Goal: Register for event/course

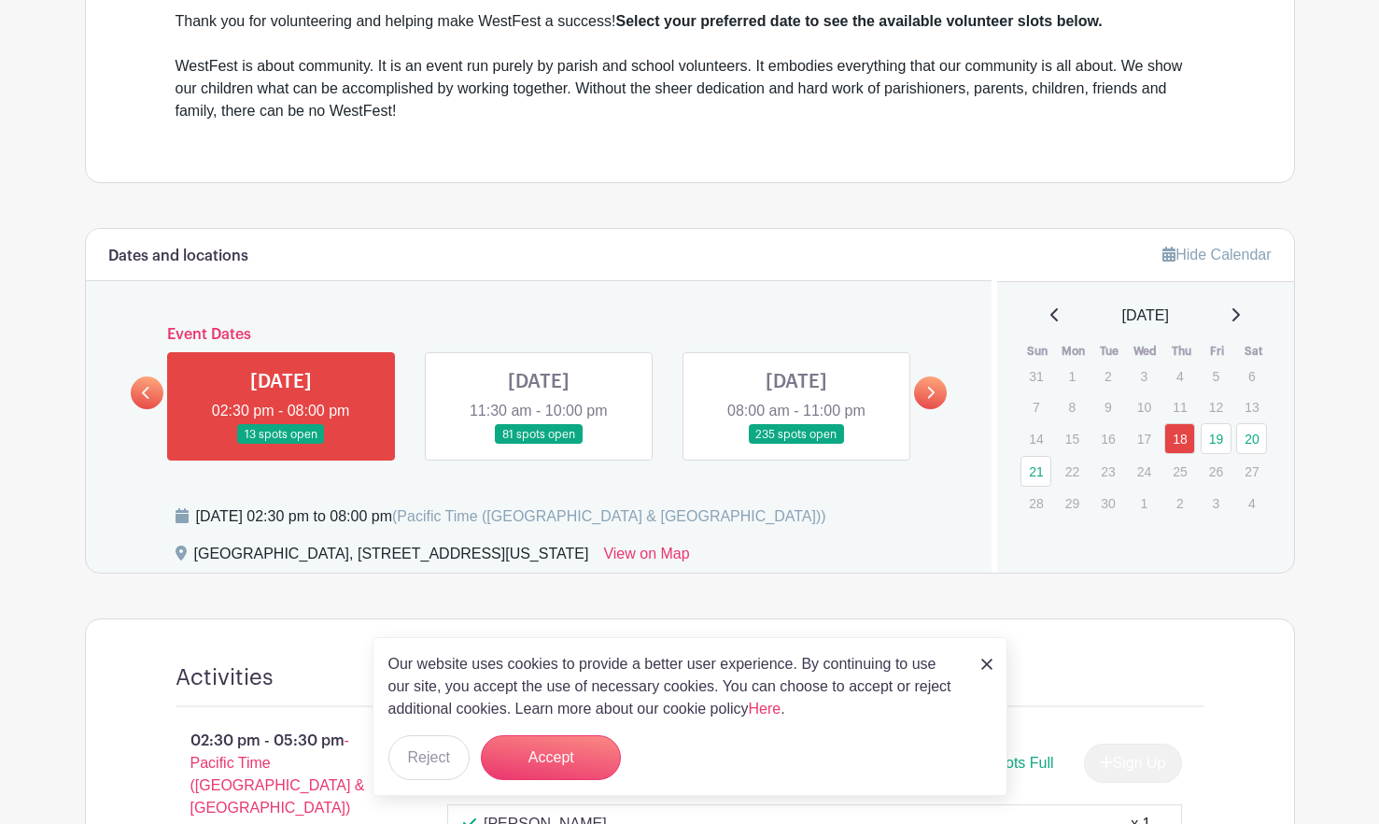
scroll to position [747, 0]
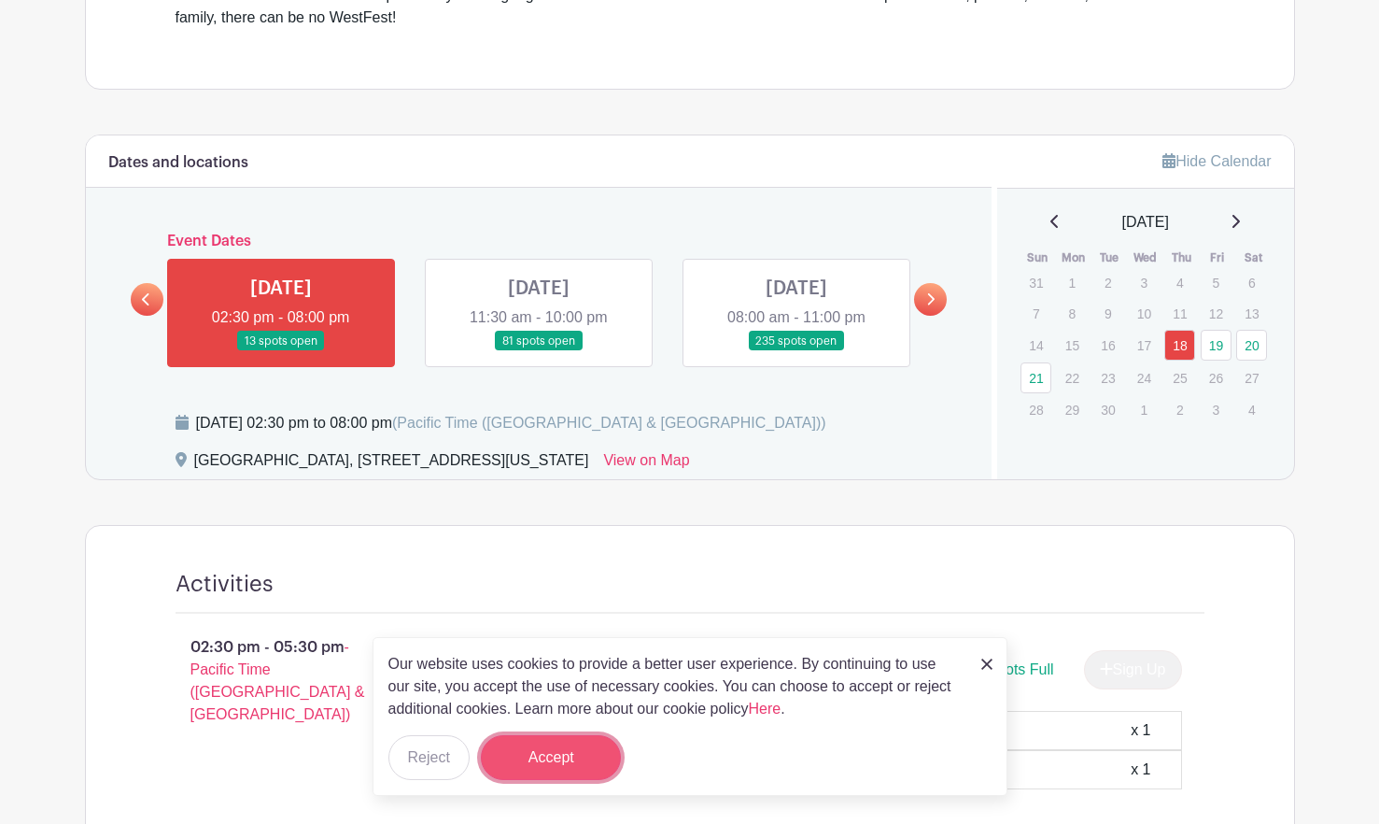
click at [525, 753] on button "Accept" at bounding box center [551, 757] width 140 height 45
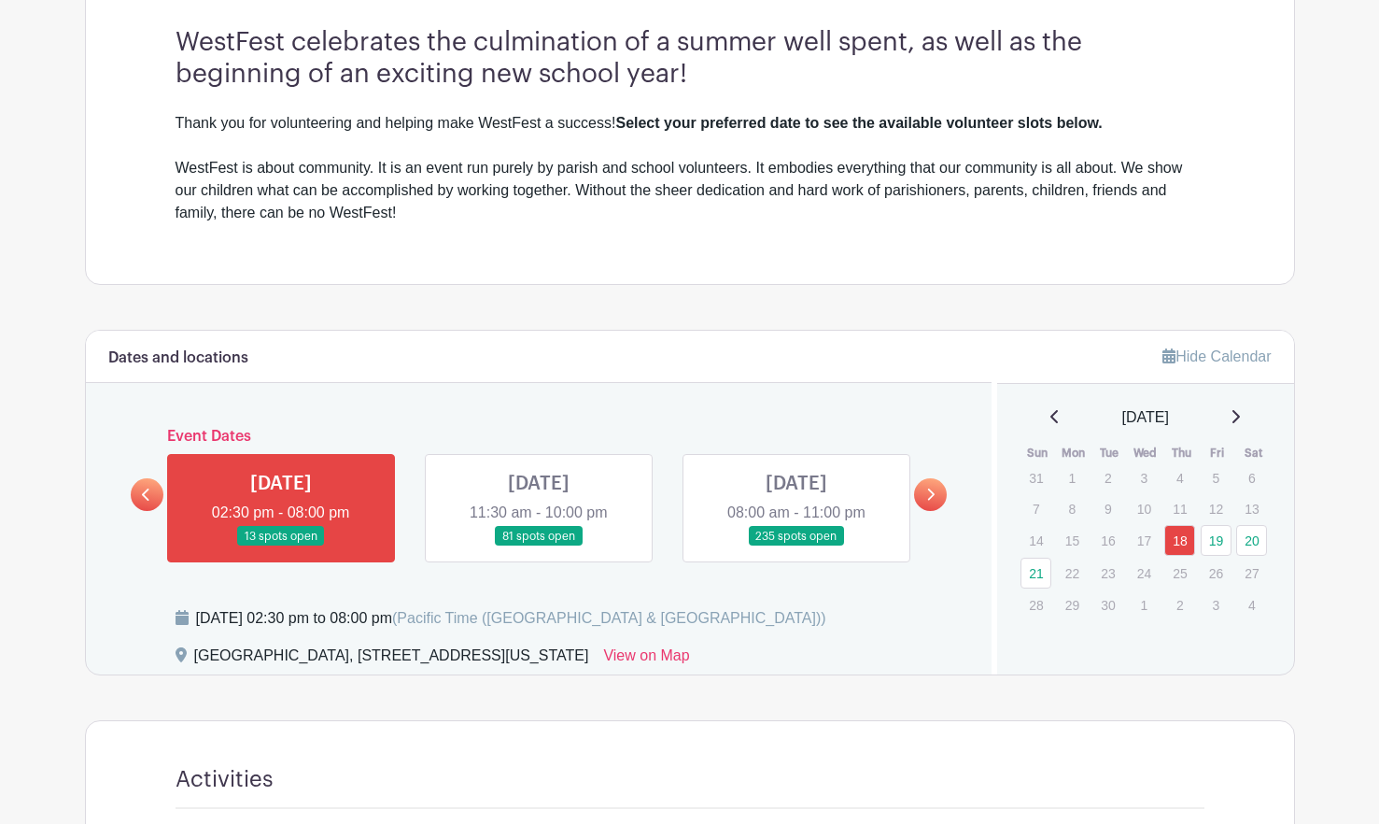
scroll to position [654, 0]
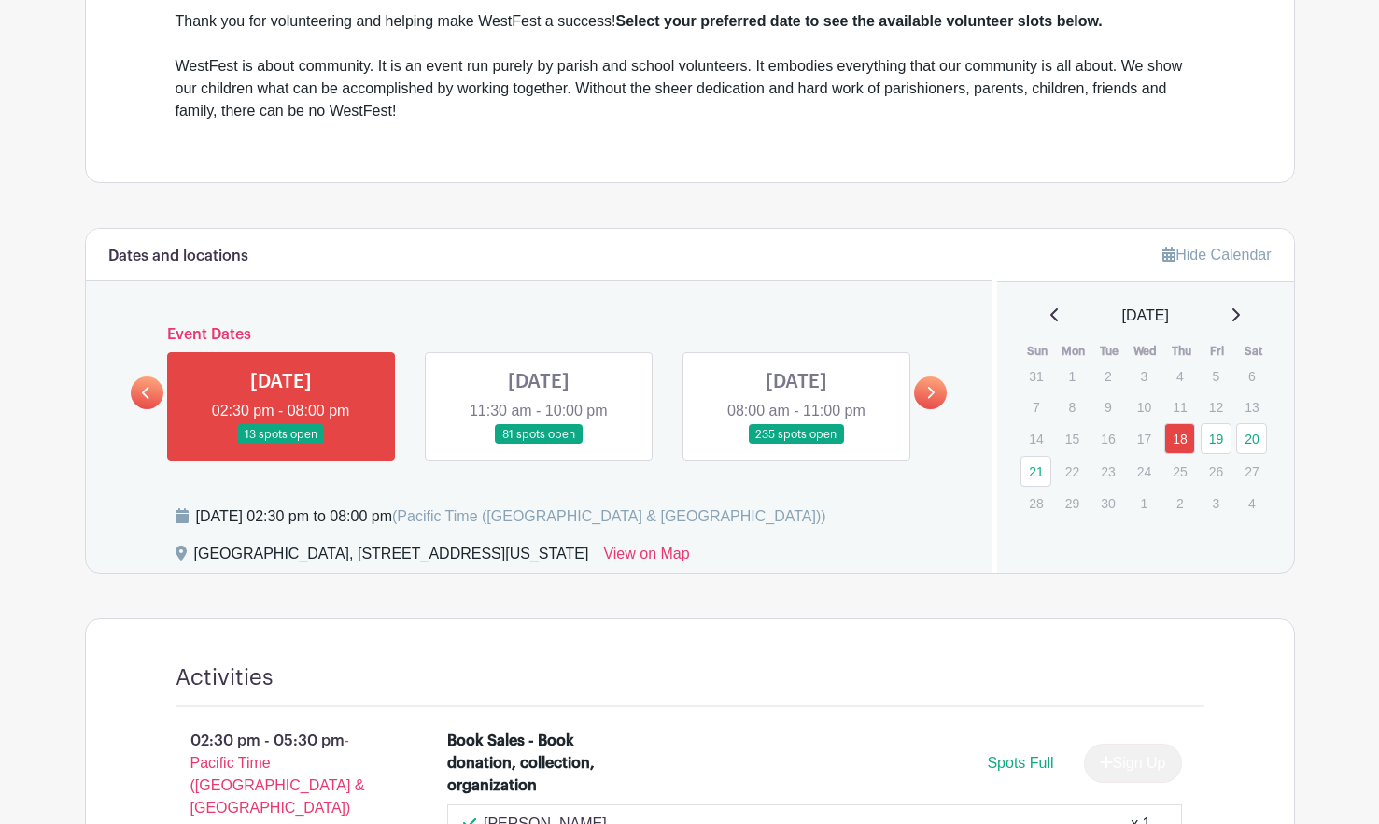
click at [539, 445] on link at bounding box center [539, 445] width 0 height 0
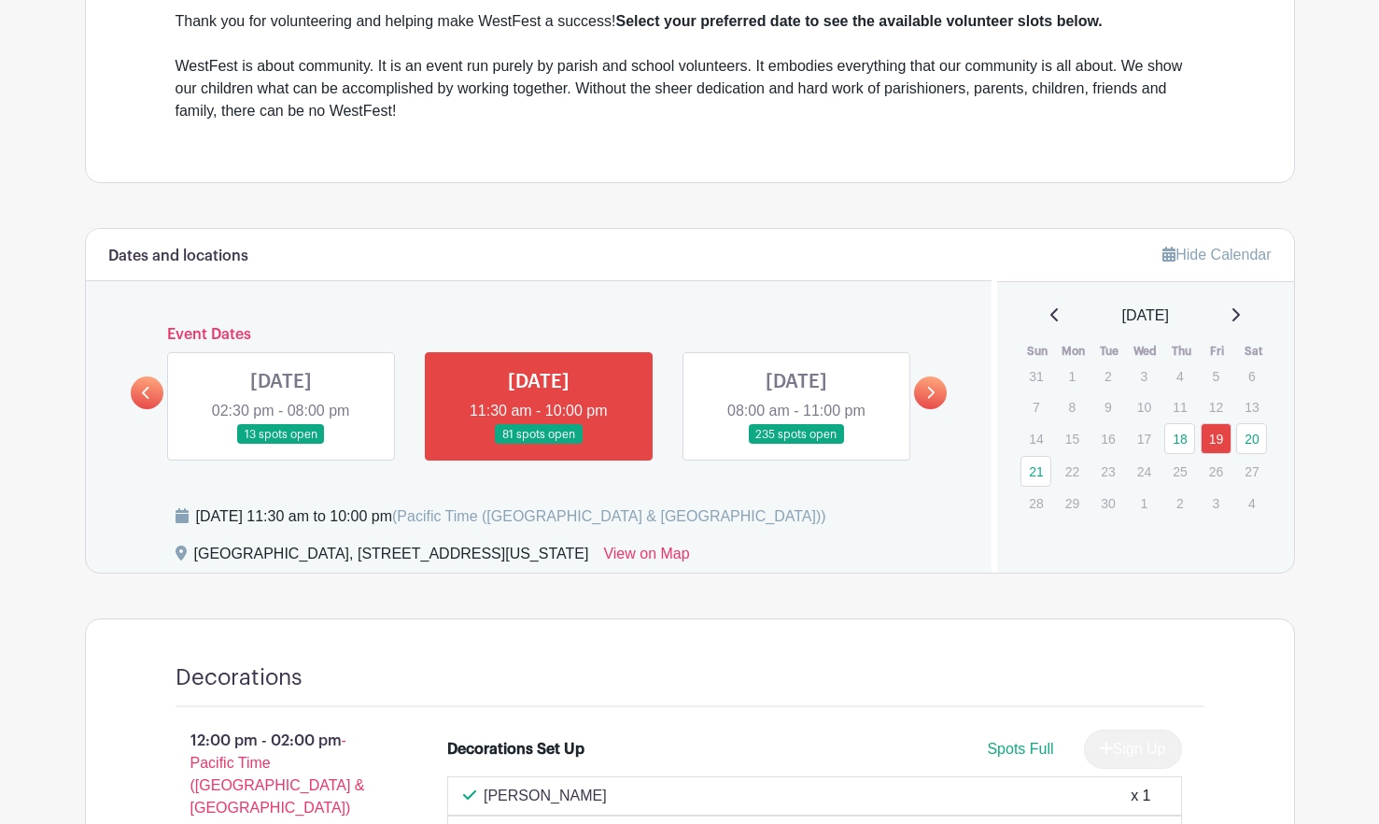
click at [539, 445] on link at bounding box center [539, 445] width 0 height 0
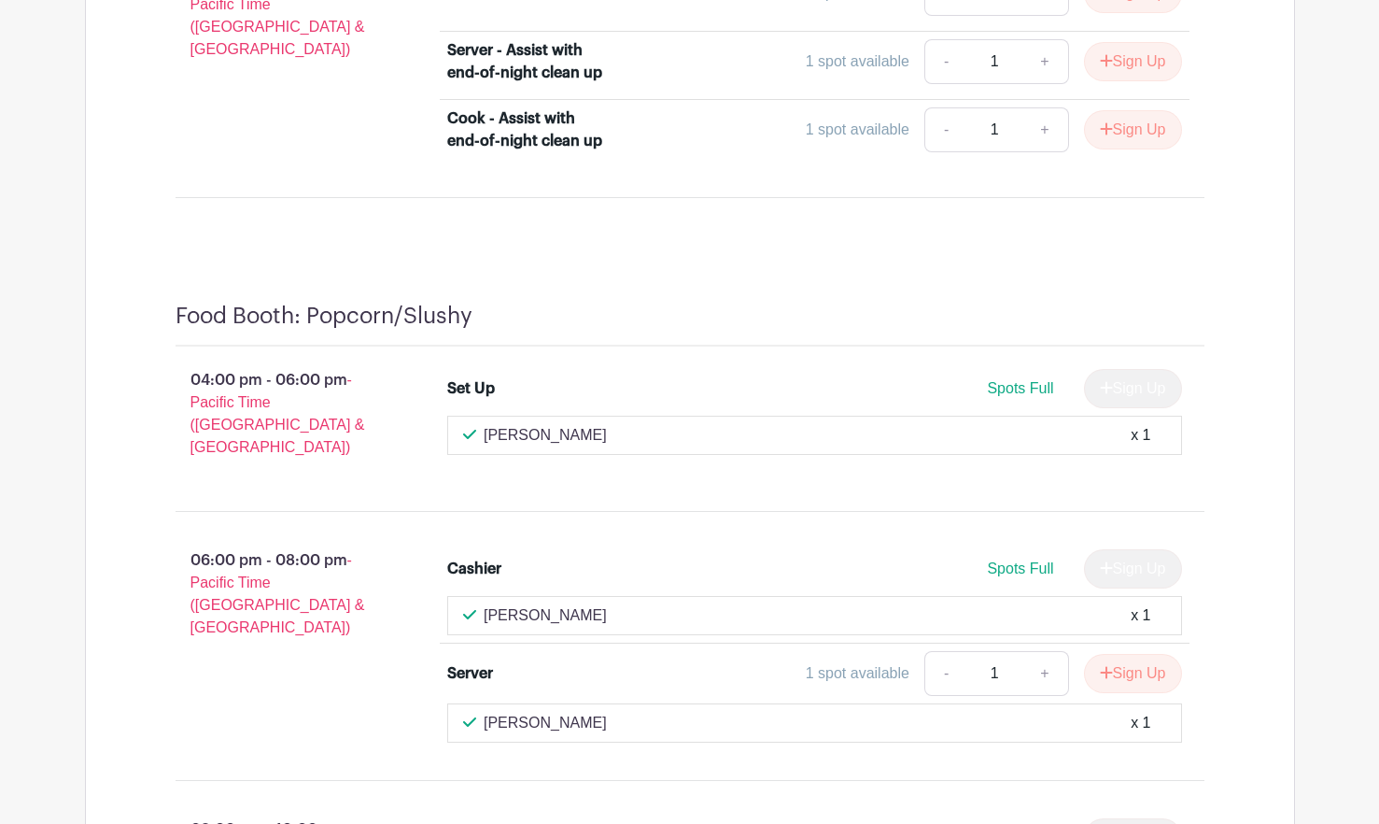
scroll to position [7191, 0]
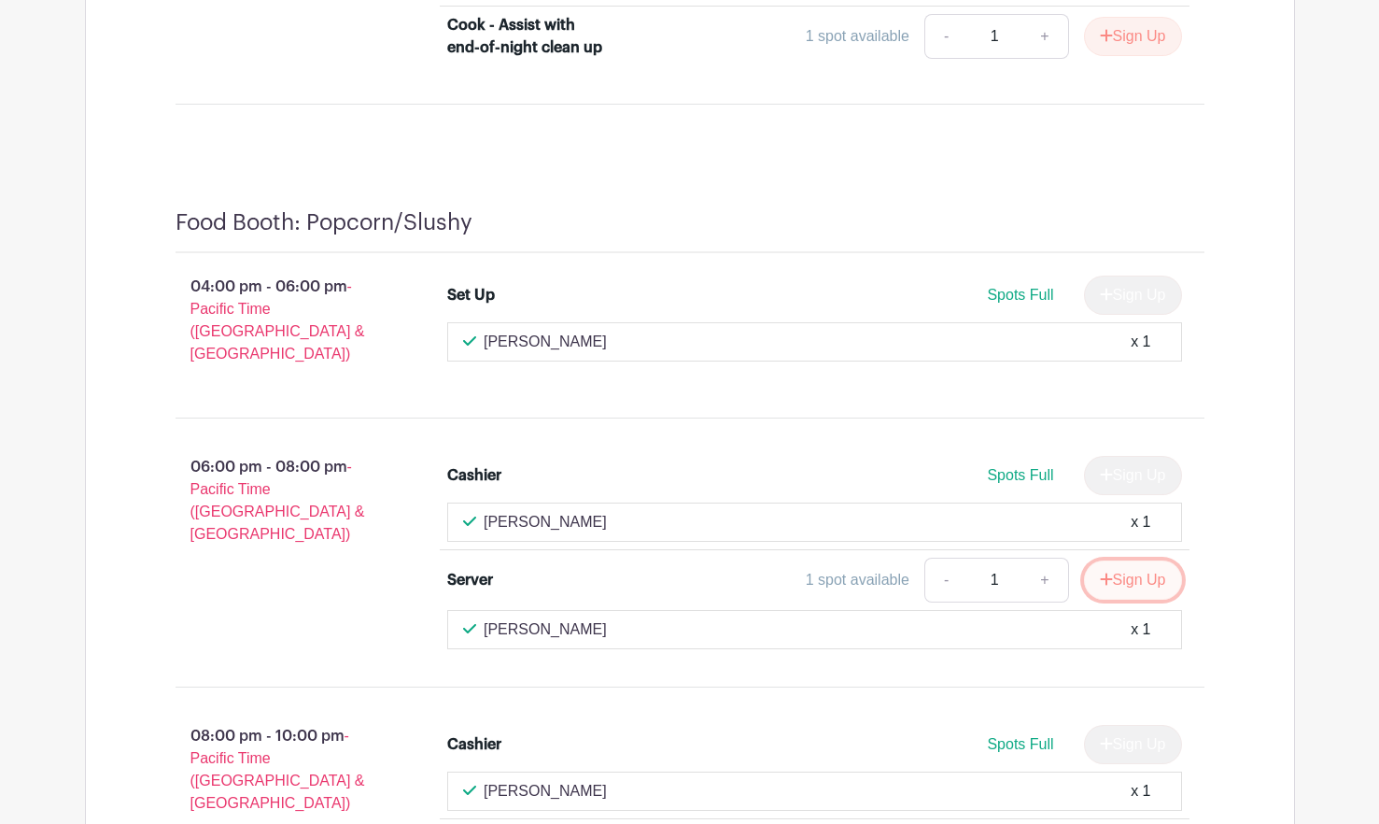
click at [1109, 560] on button "Sign Up" at bounding box center [1133, 579] width 98 height 39
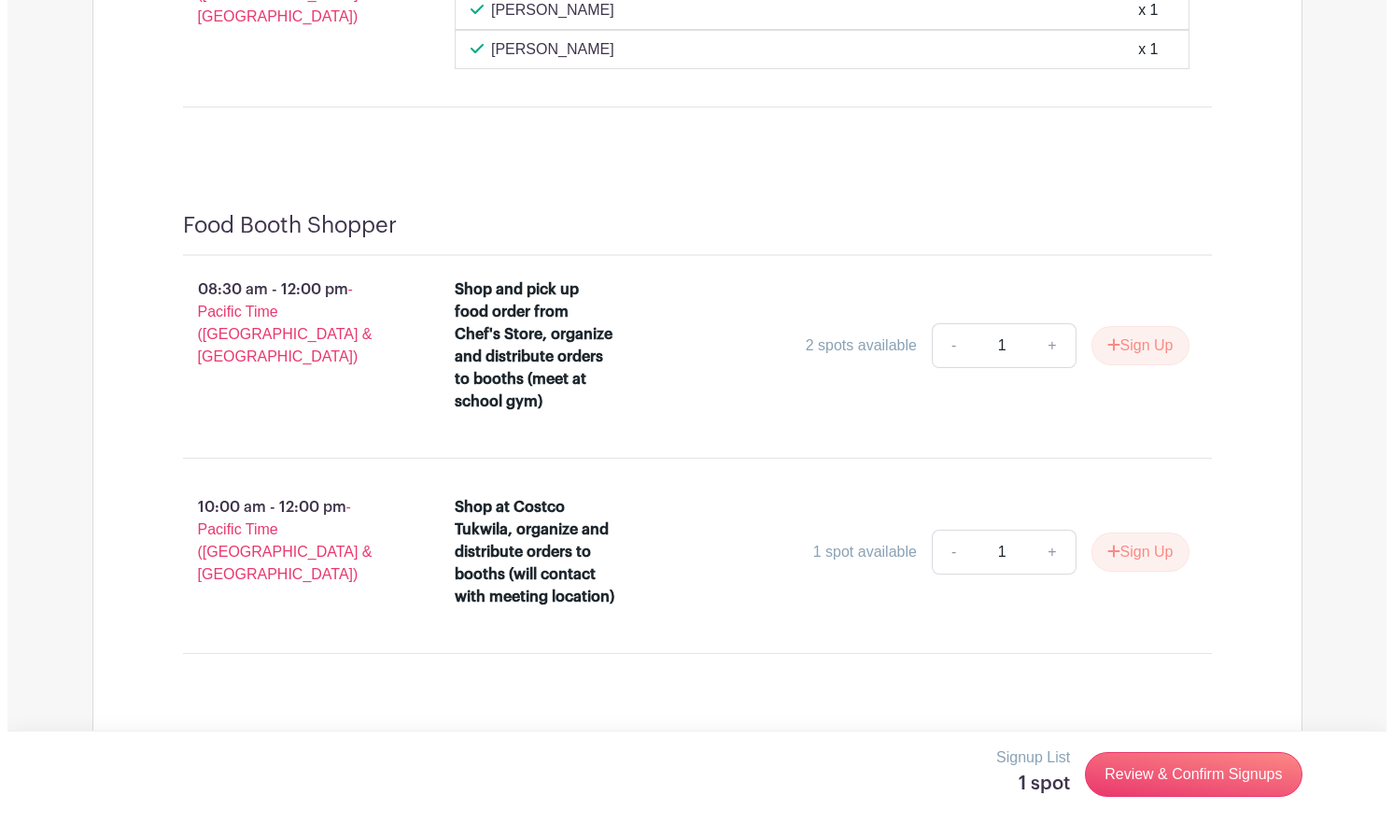
scroll to position [15578, 0]
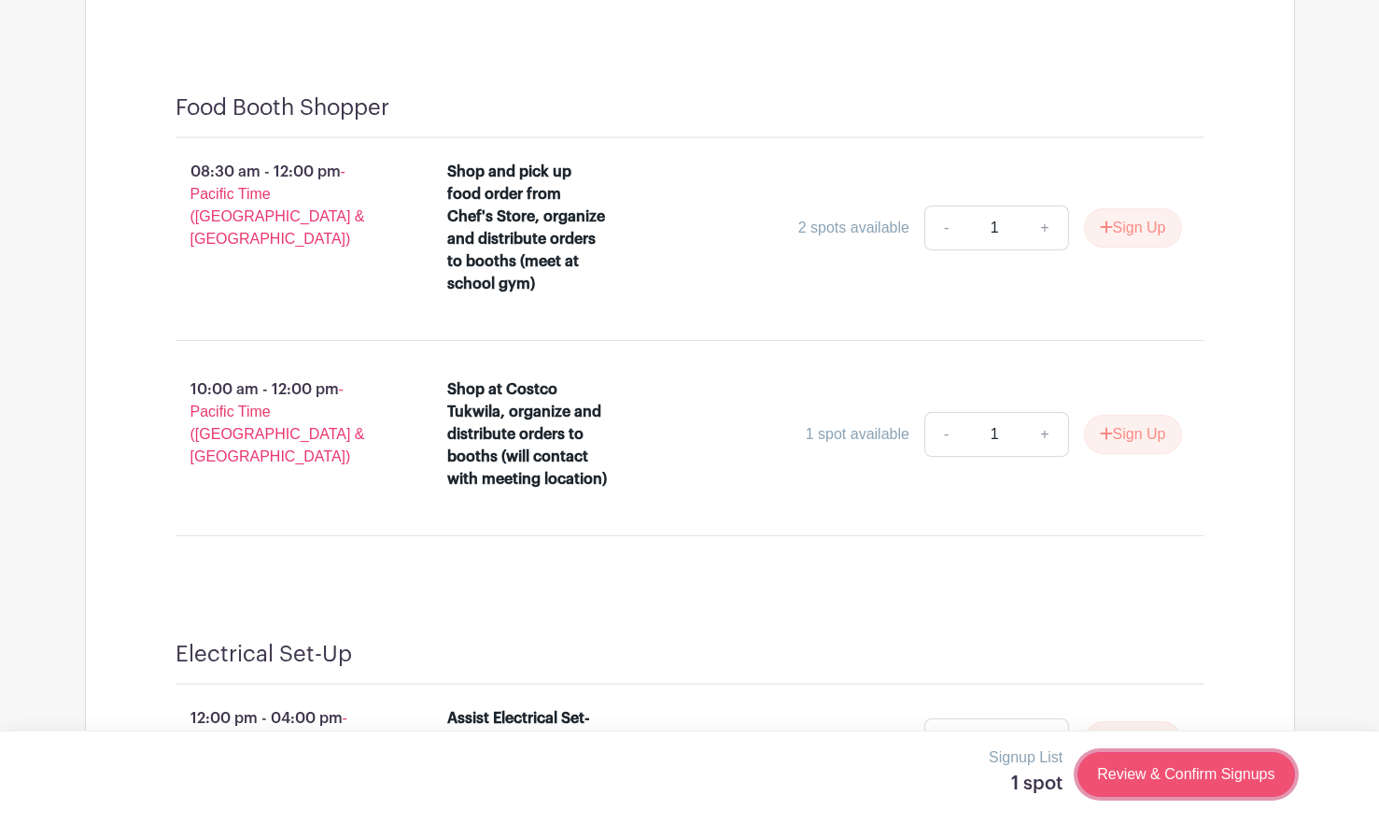
click at [1183, 768] on link "Review & Confirm Signups" at bounding box center [1186, 774] width 217 height 45
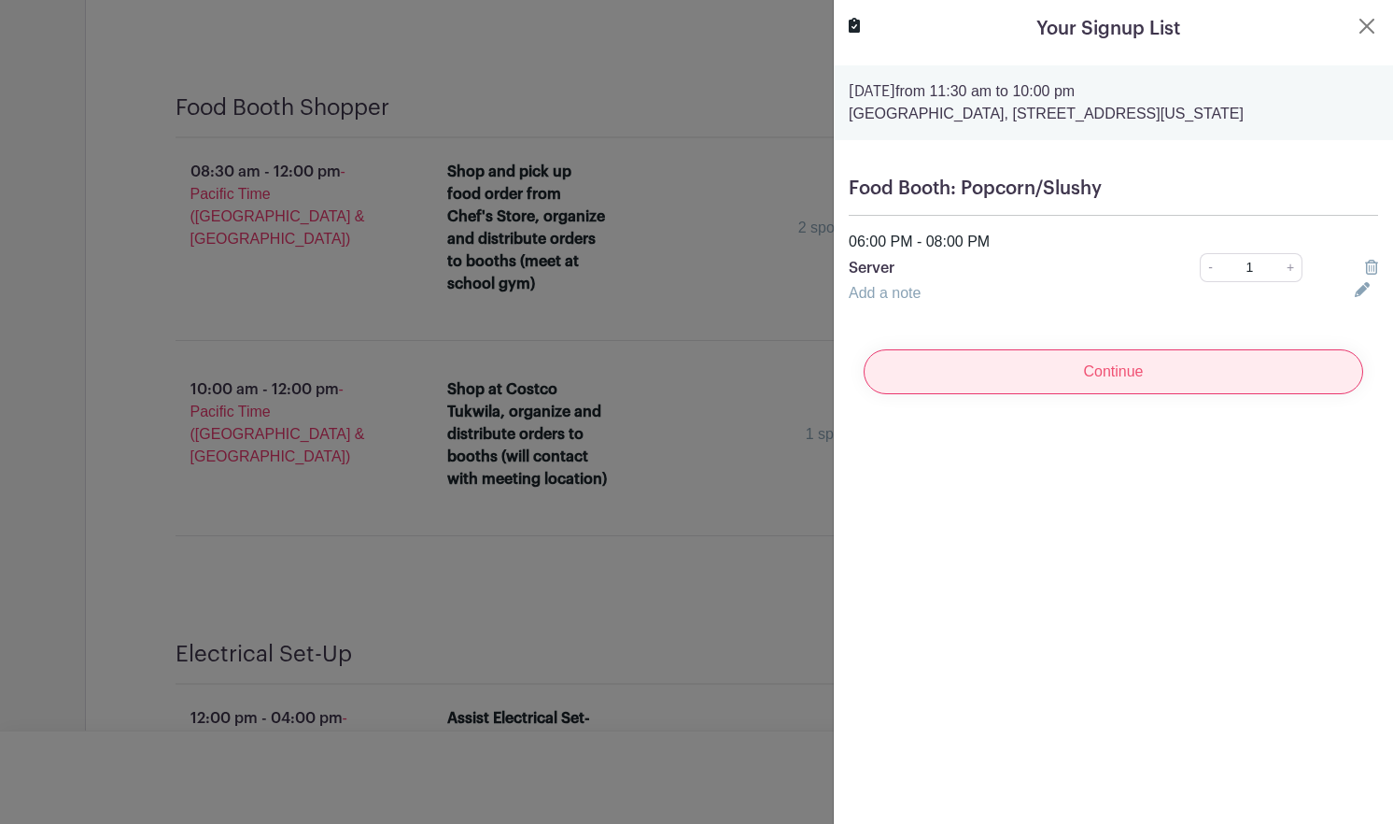
click at [1088, 378] on input "Continue" at bounding box center [1114, 371] width 500 height 45
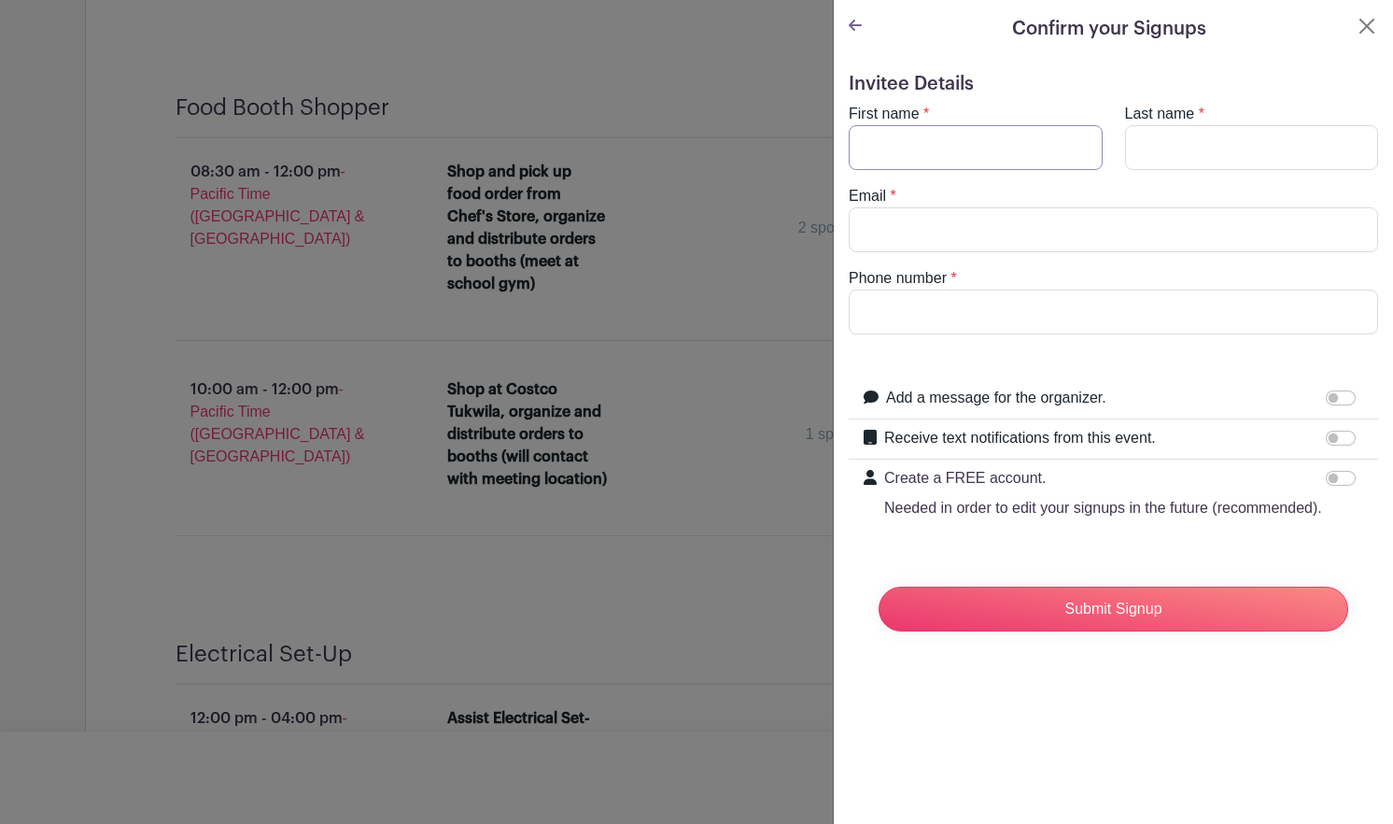
click at [952, 132] on input "First name" at bounding box center [976, 147] width 254 height 45
type input "[PERSON_NAME]"
type input "[PERSON_NAME] [PERSON_NAME]"
click at [933, 227] on input "Email" at bounding box center [1114, 229] width 530 height 45
type input "[PERSON_NAME][EMAIL_ADDRESS][DOMAIN_NAME]"
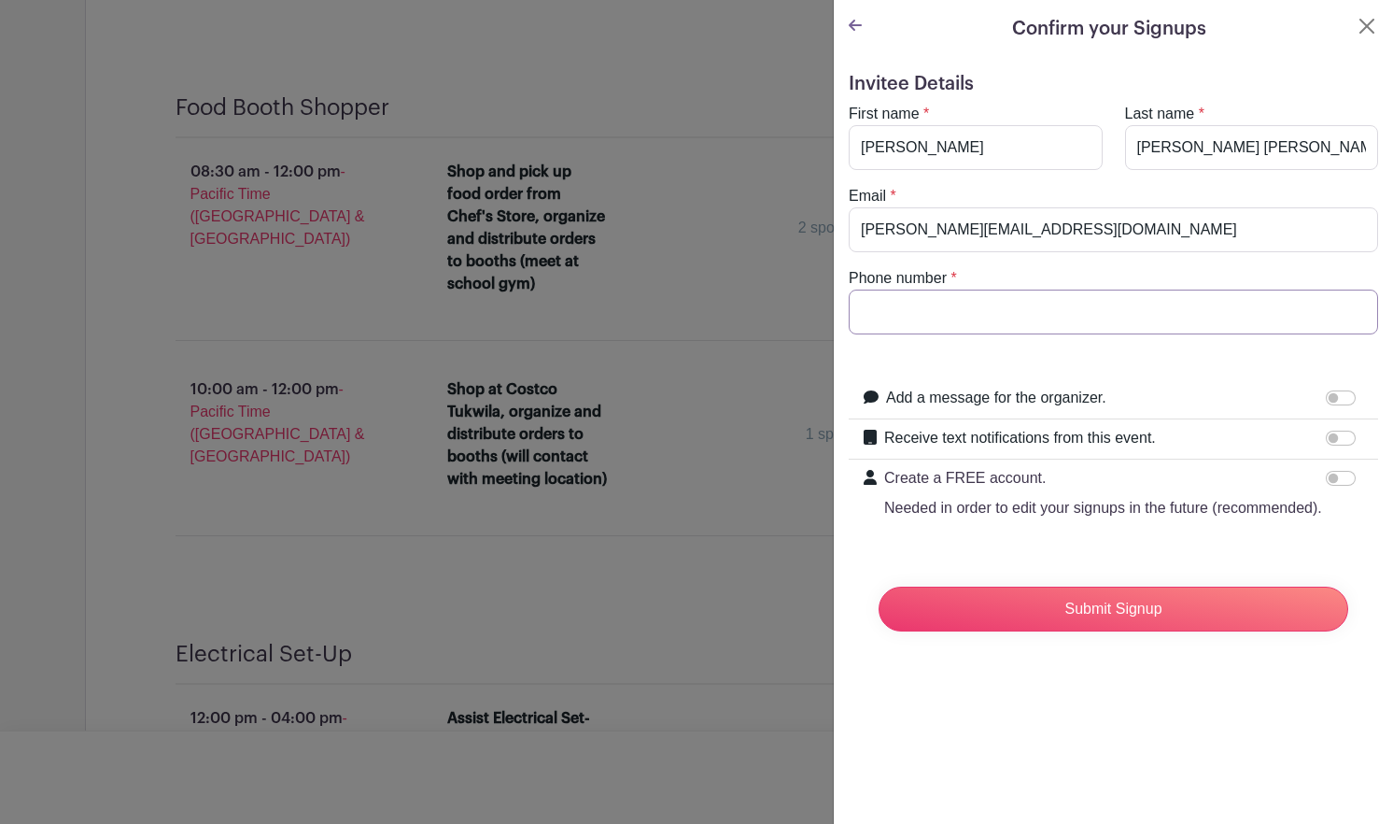
type input "2066838440"
click at [1328, 435] on input "Receive text notifications from this event." at bounding box center [1341, 438] width 30 height 15
checkbox input "true"
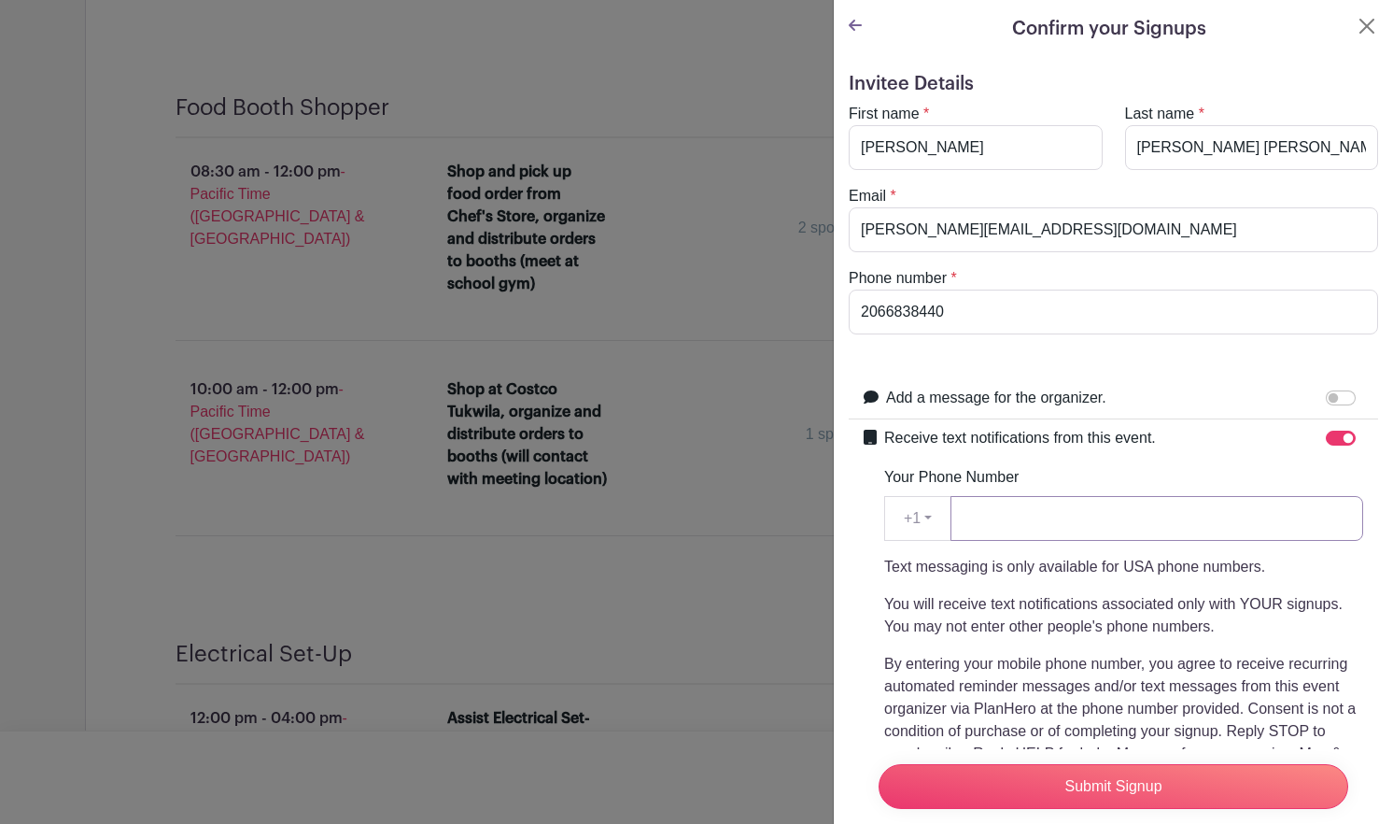
click at [1059, 508] on input "Your Phone Number" at bounding box center [1157, 518] width 413 height 45
type input "2066838440"
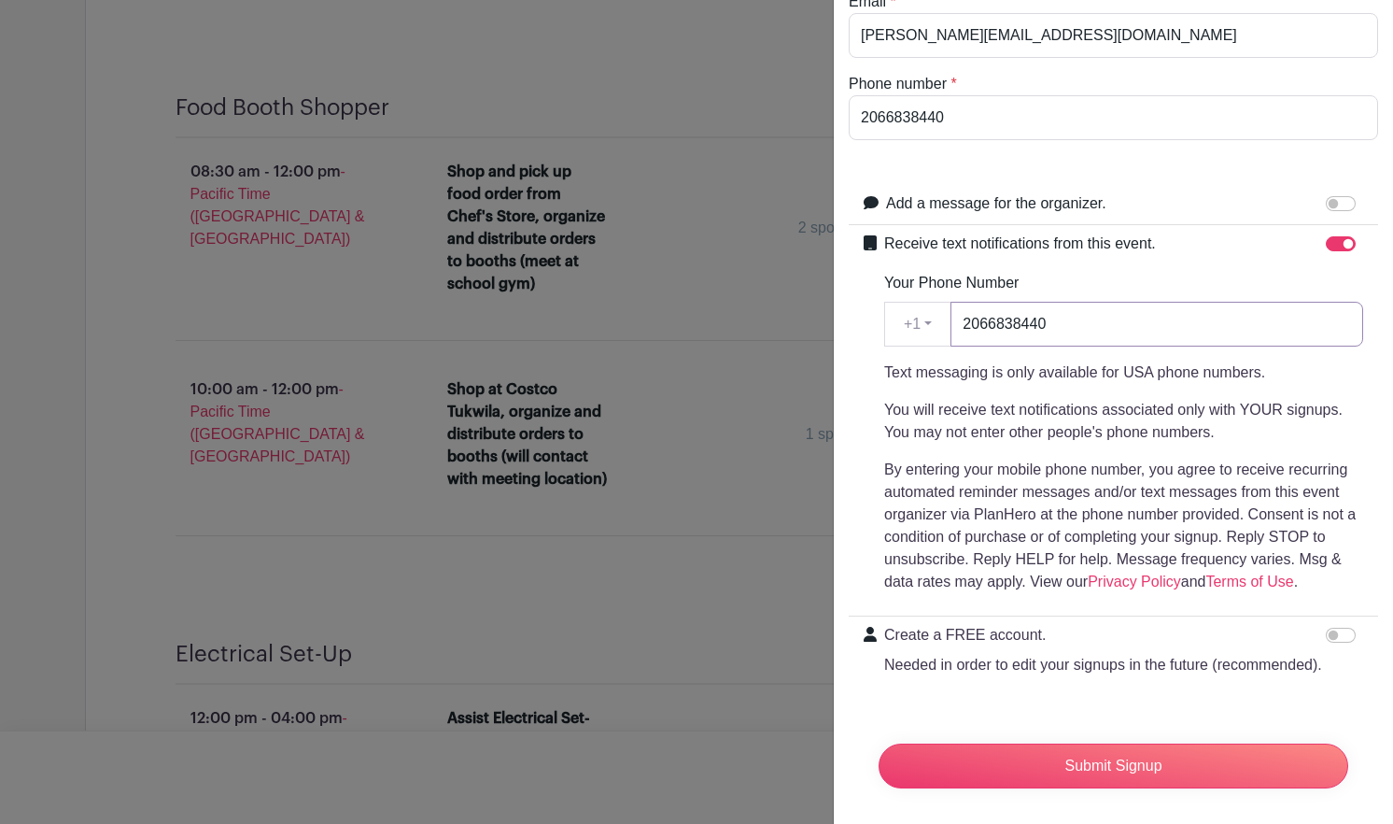
scroll to position [240, 0]
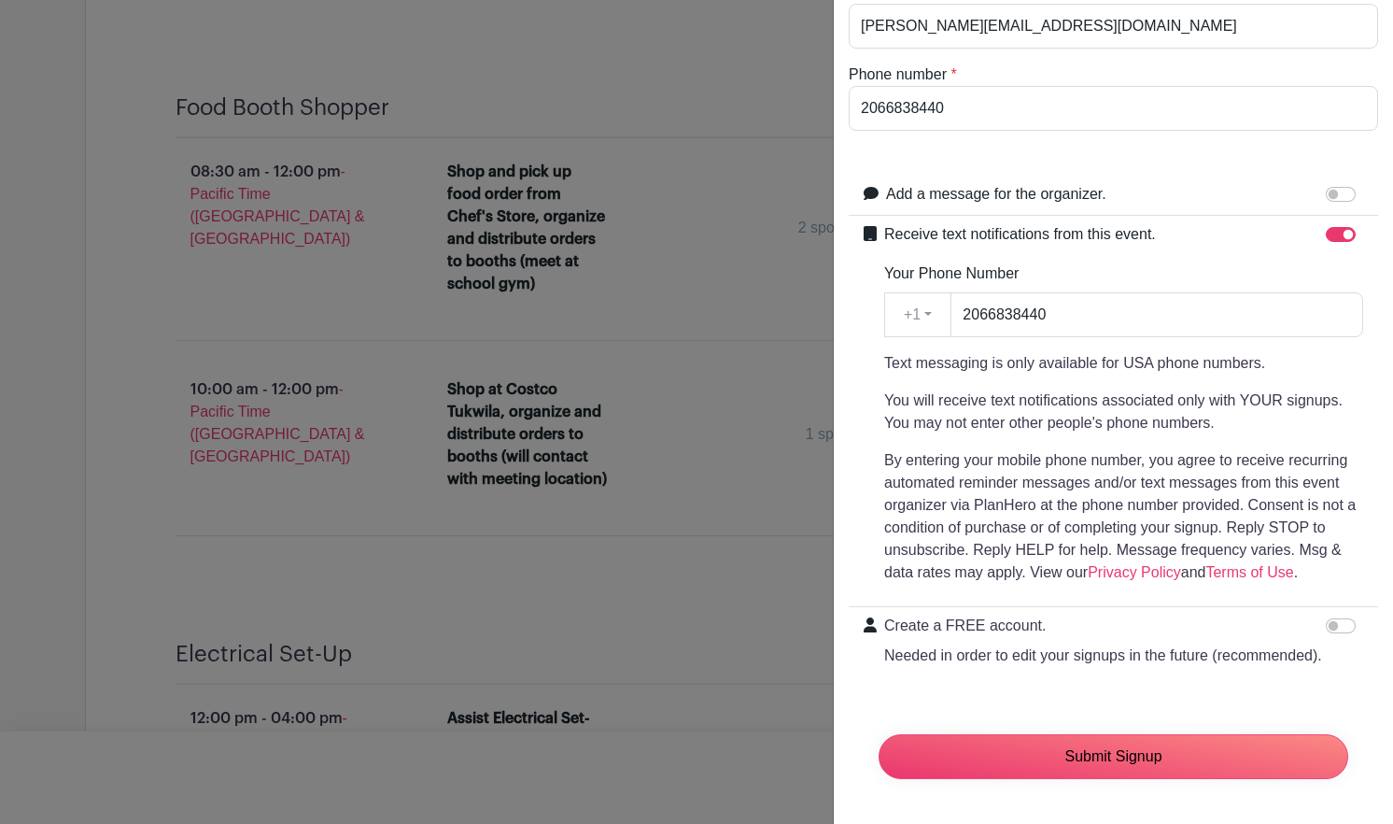
click at [1146, 741] on input "Submit Signup" at bounding box center [1114, 756] width 470 height 45
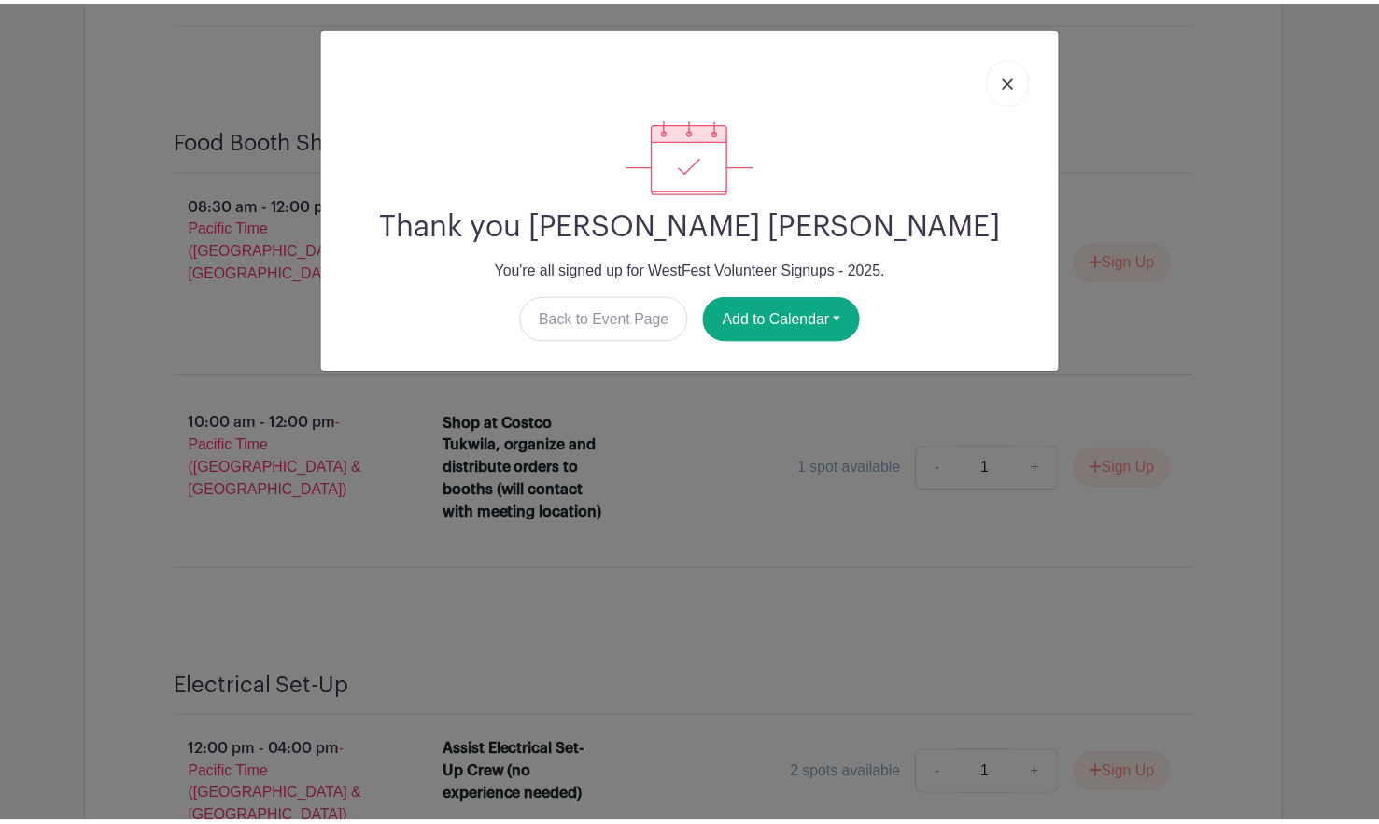
scroll to position [15611, 0]
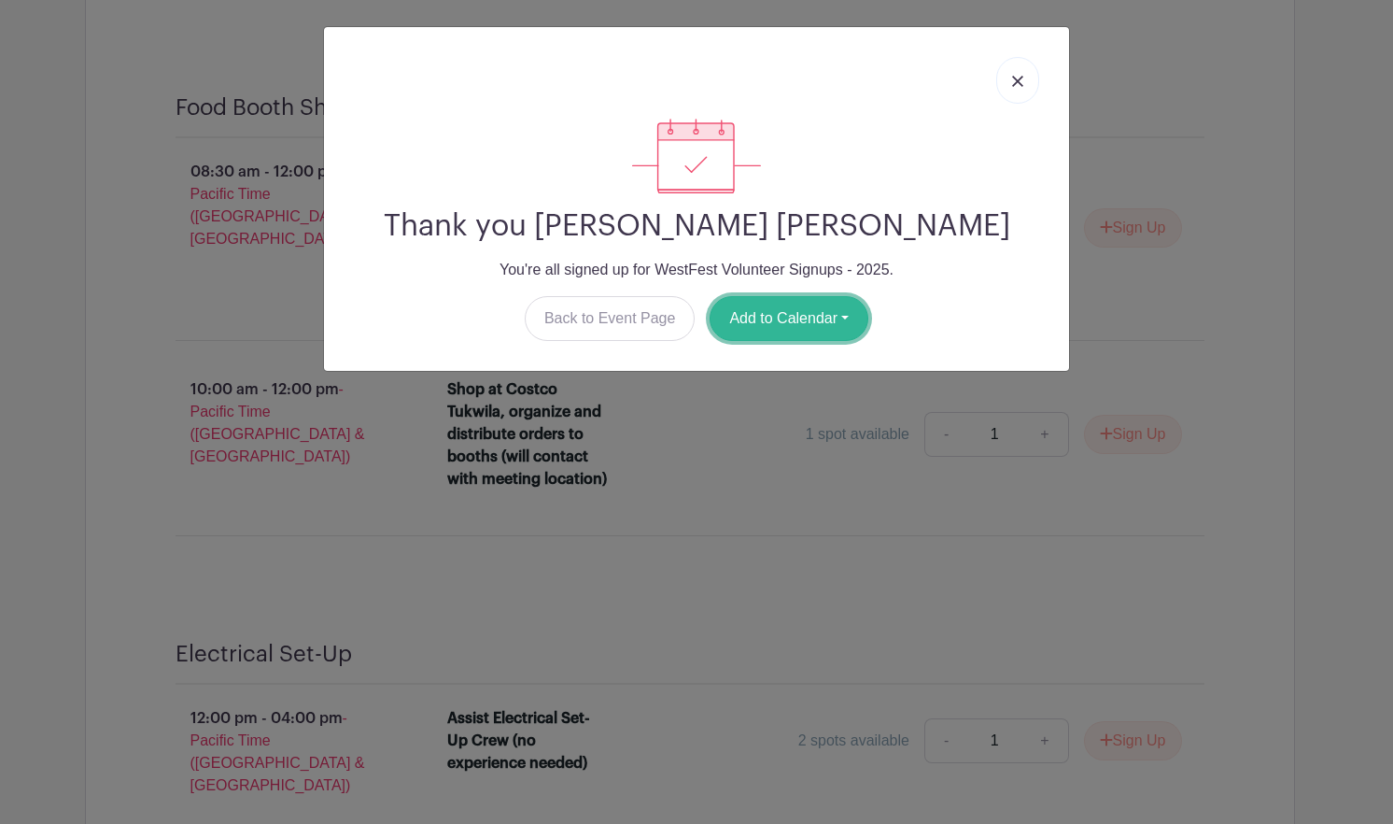
click at [785, 307] on button "Add to Calendar" at bounding box center [789, 318] width 159 height 45
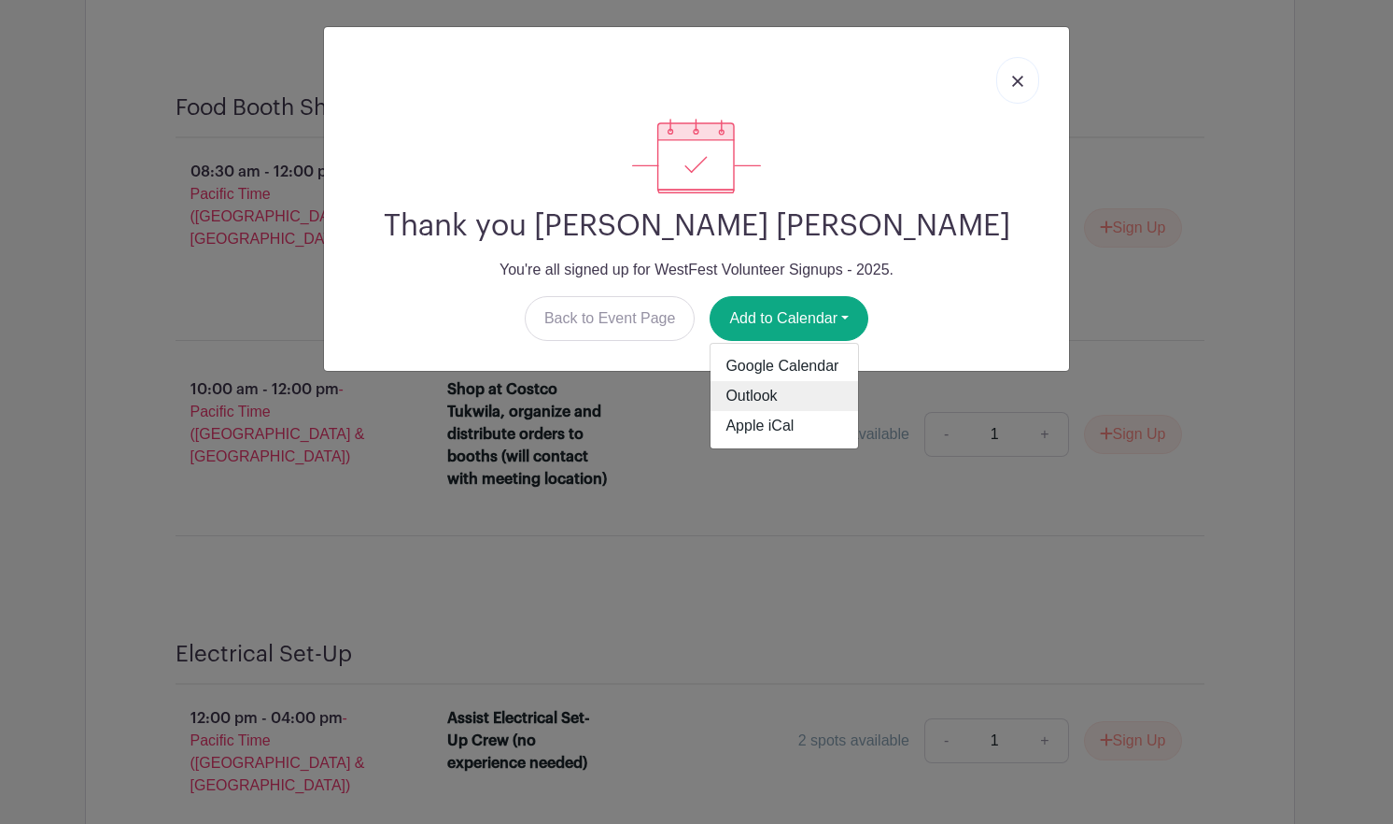
click at [760, 391] on link "Outlook" at bounding box center [785, 396] width 148 height 30
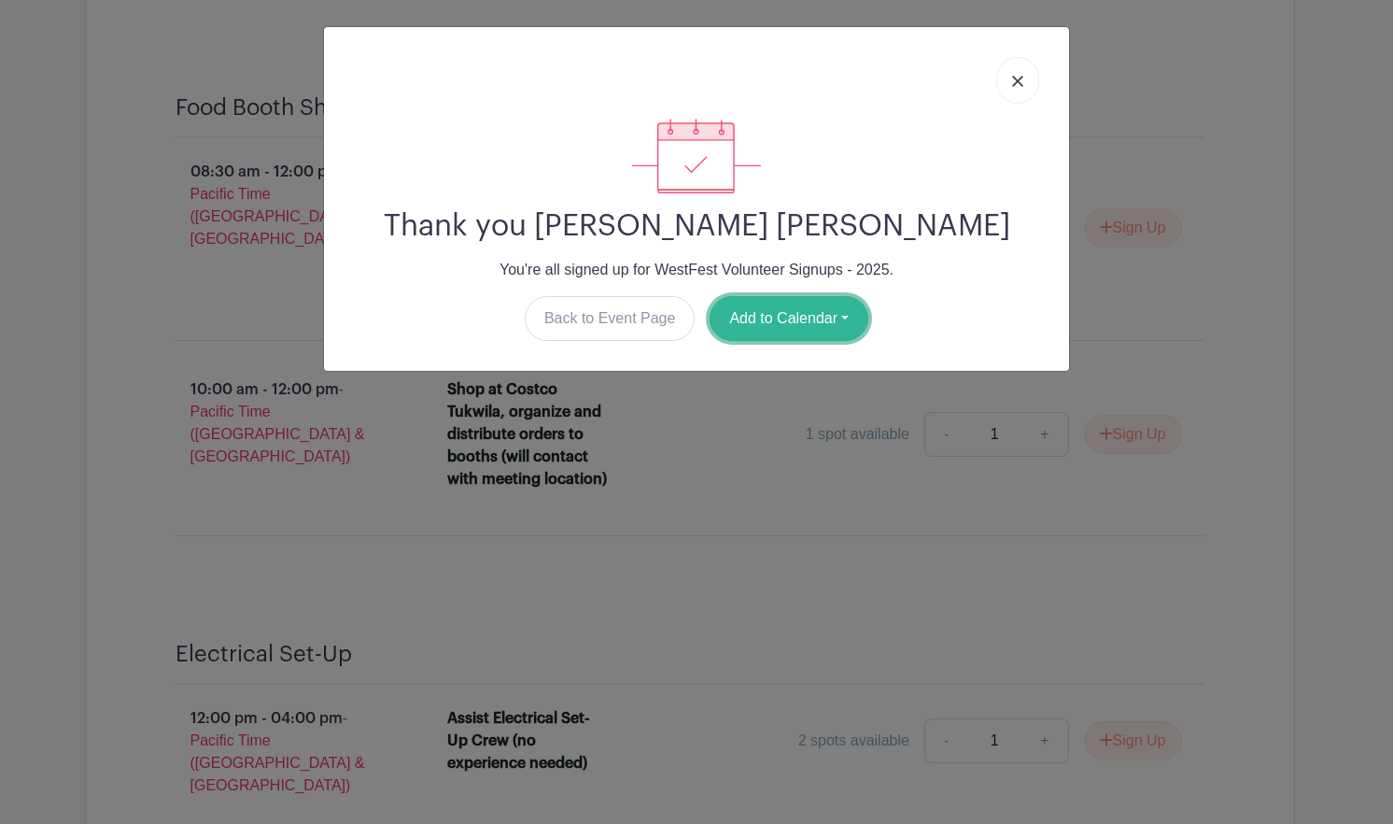
click at [812, 331] on button "Add to Calendar" at bounding box center [789, 318] width 159 height 45
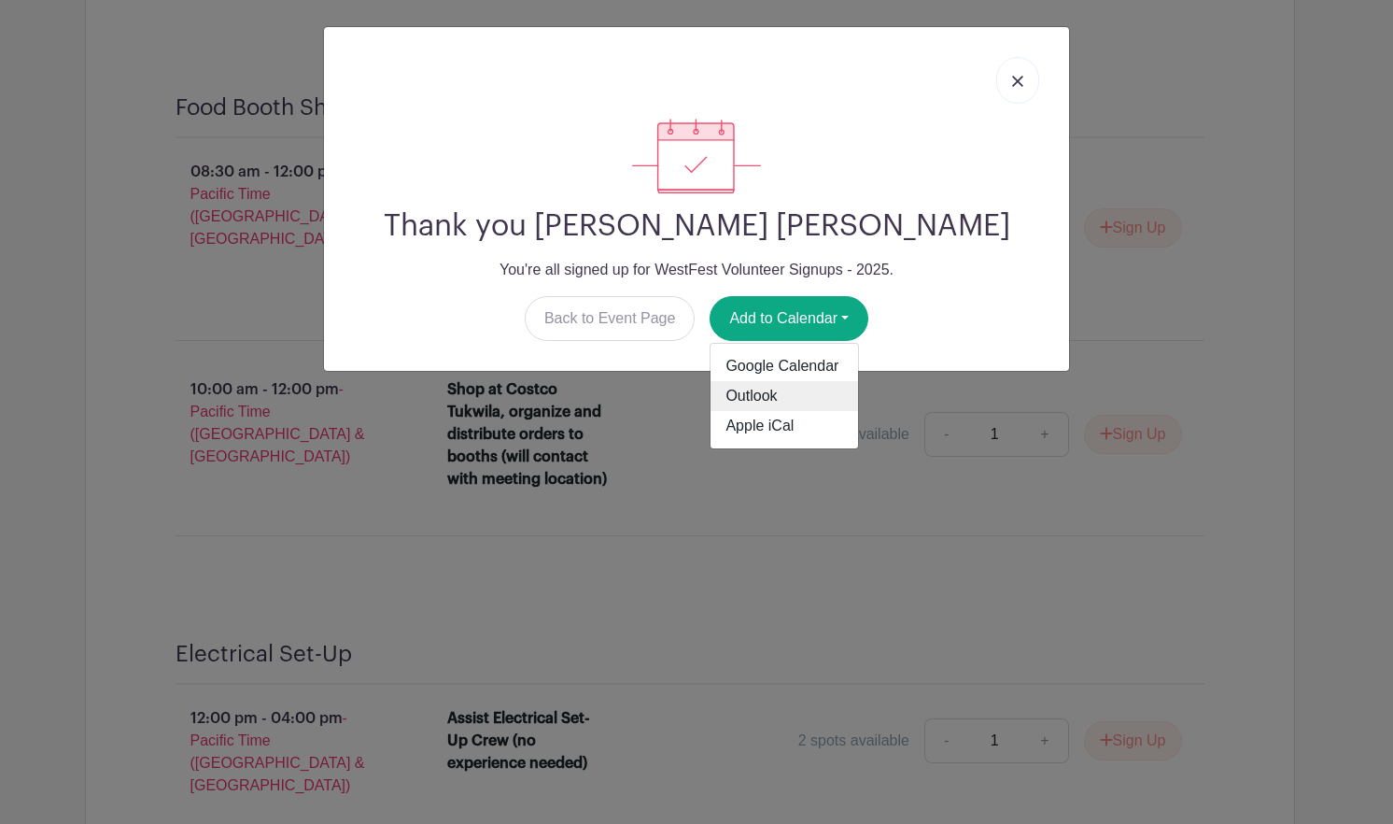
click at [794, 404] on link "Outlook" at bounding box center [785, 396] width 148 height 30
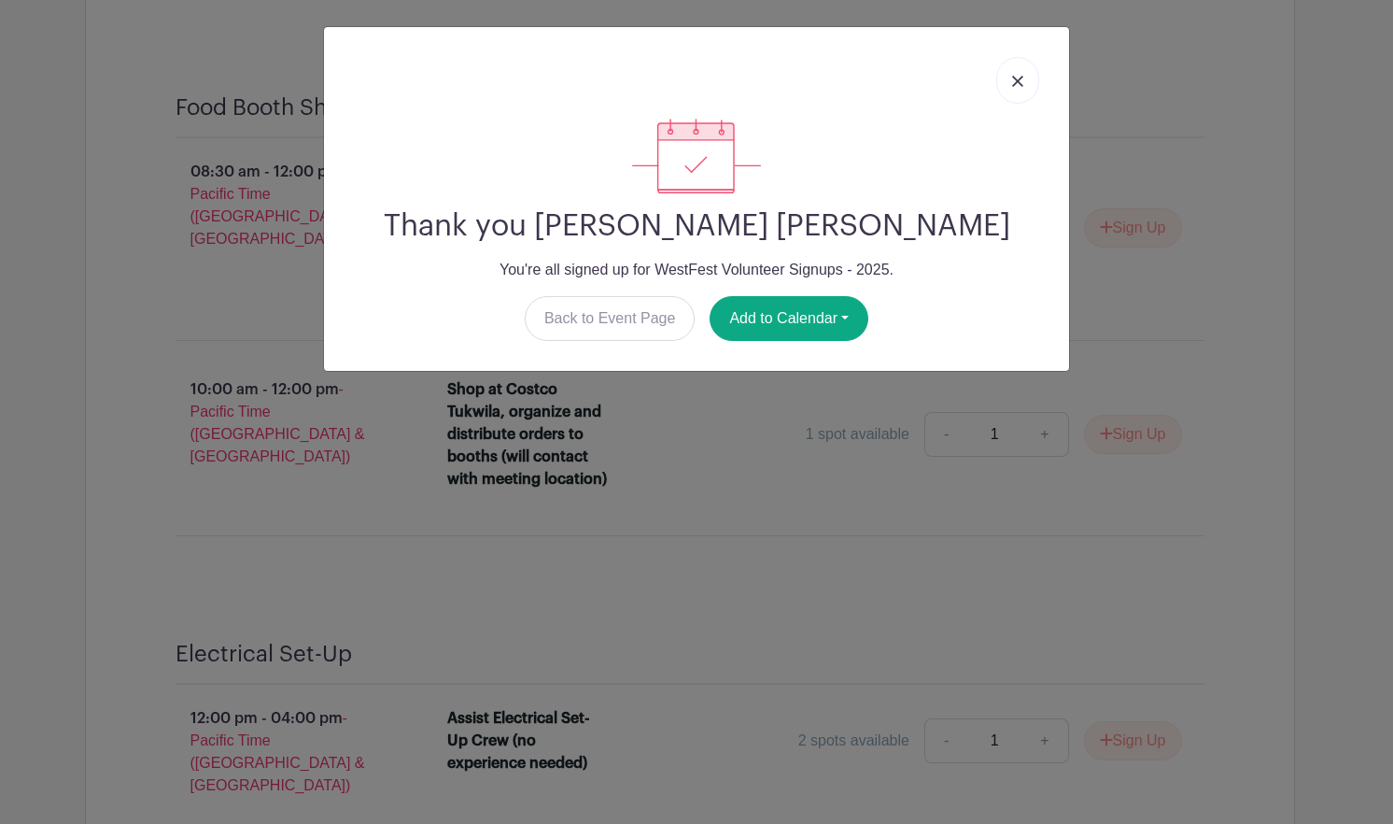
click at [911, 82] on div at bounding box center [696, 80] width 715 height 77
click at [839, 305] on button "Add to Calendar" at bounding box center [789, 318] width 159 height 45
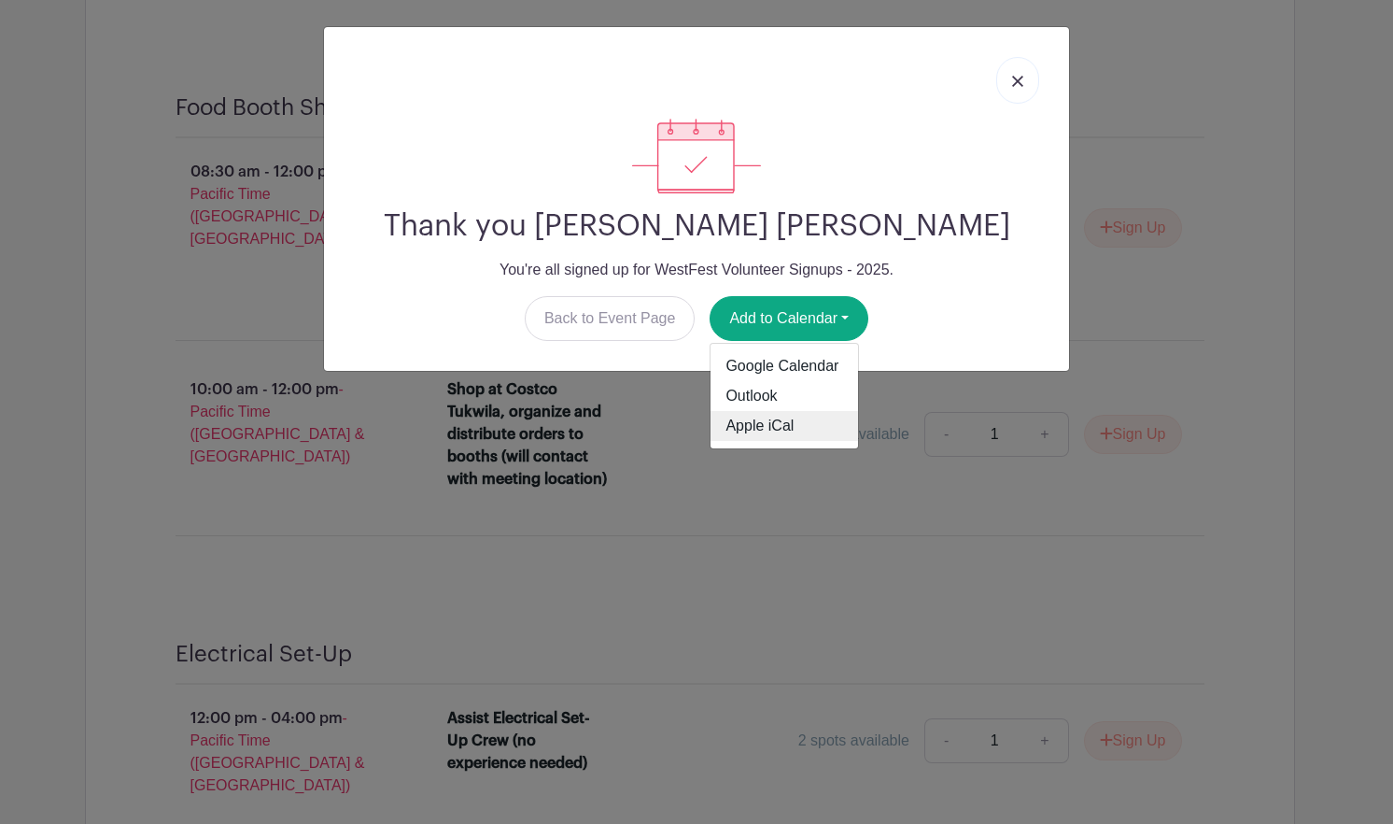
click at [756, 423] on link "Apple iCal" at bounding box center [785, 426] width 148 height 30
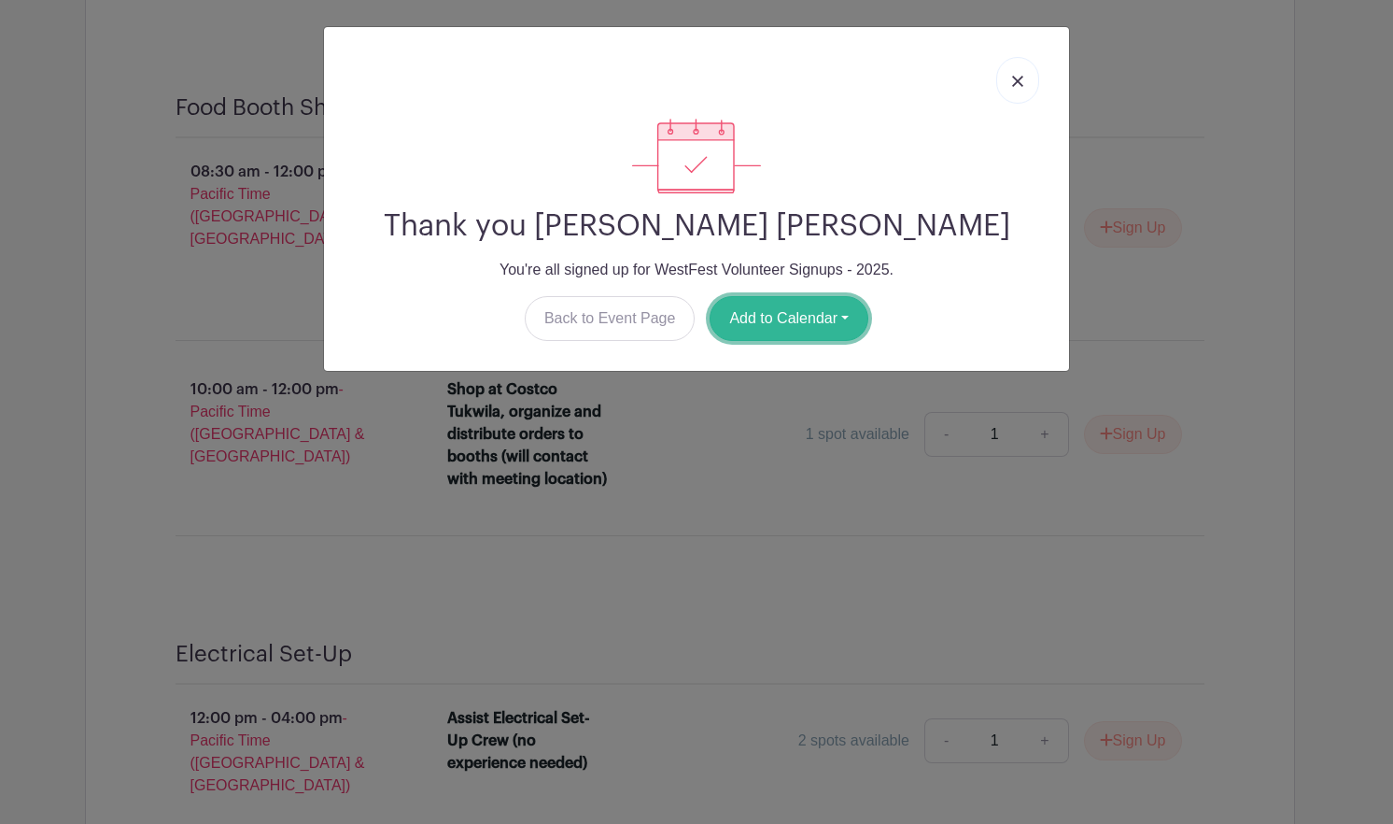
click at [771, 318] on button "Add to Calendar" at bounding box center [789, 318] width 159 height 45
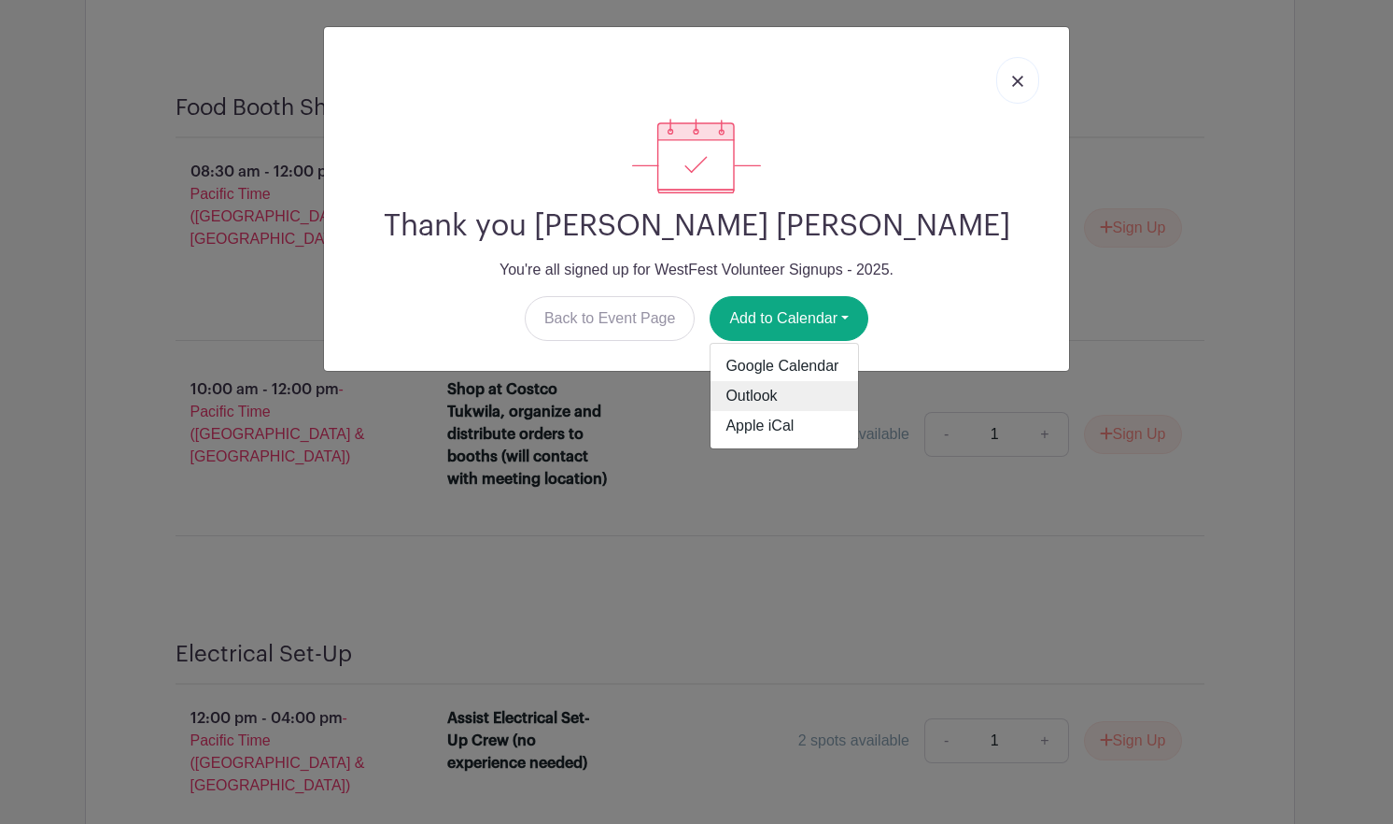
click at [751, 388] on link "Outlook" at bounding box center [785, 396] width 148 height 30
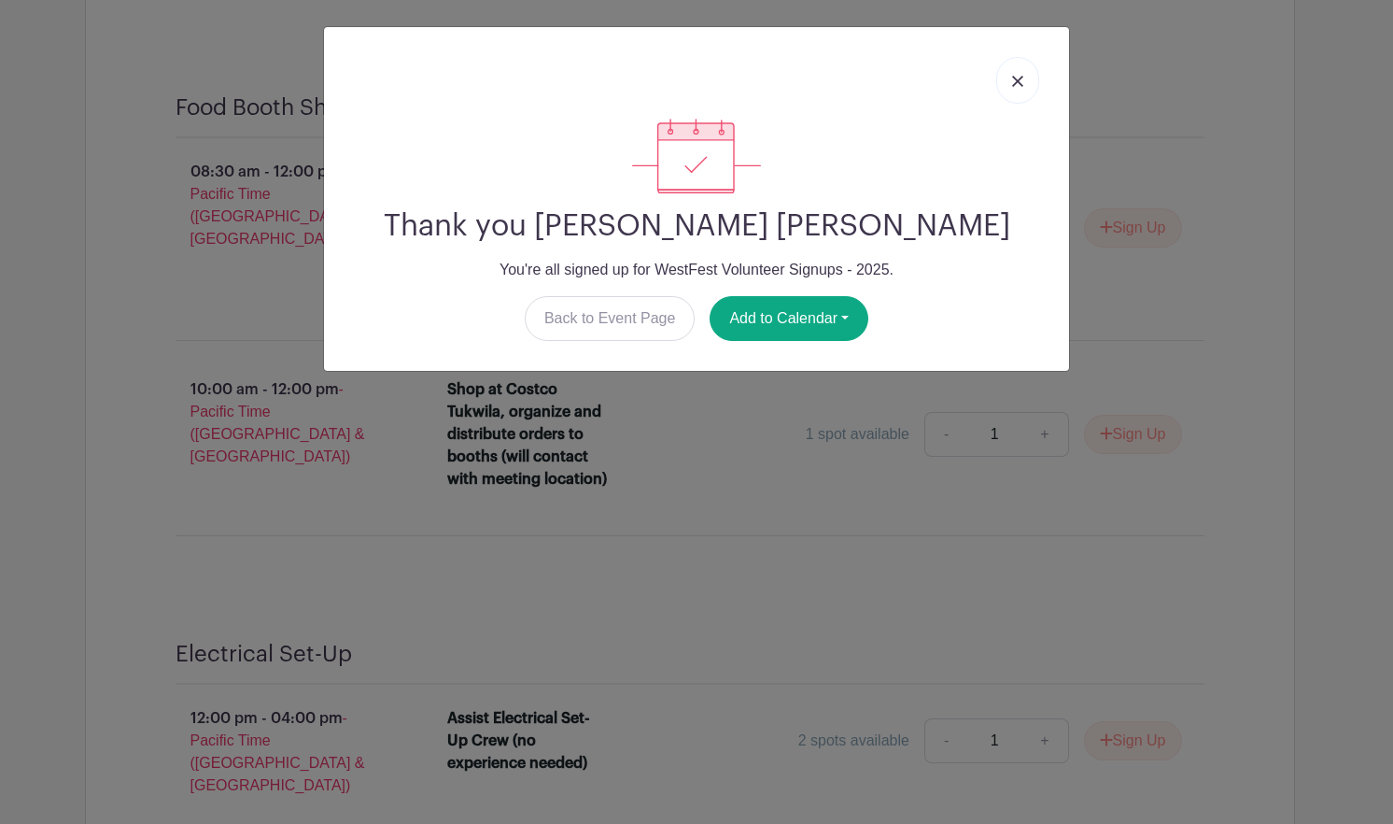
click at [858, 120] on div at bounding box center [696, 156] width 715 height 75
click at [1020, 81] on img at bounding box center [1017, 81] width 11 height 11
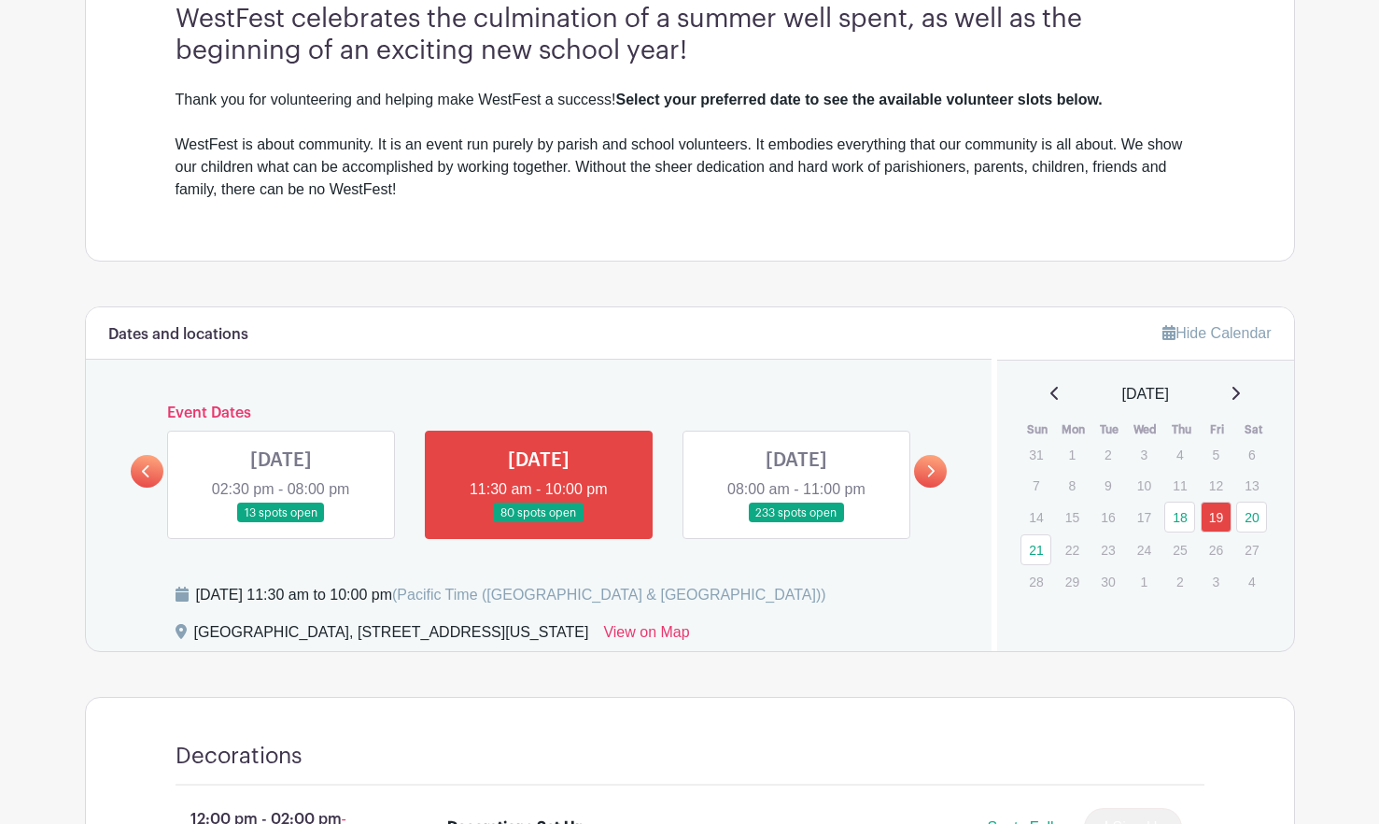
scroll to position [762, 0]
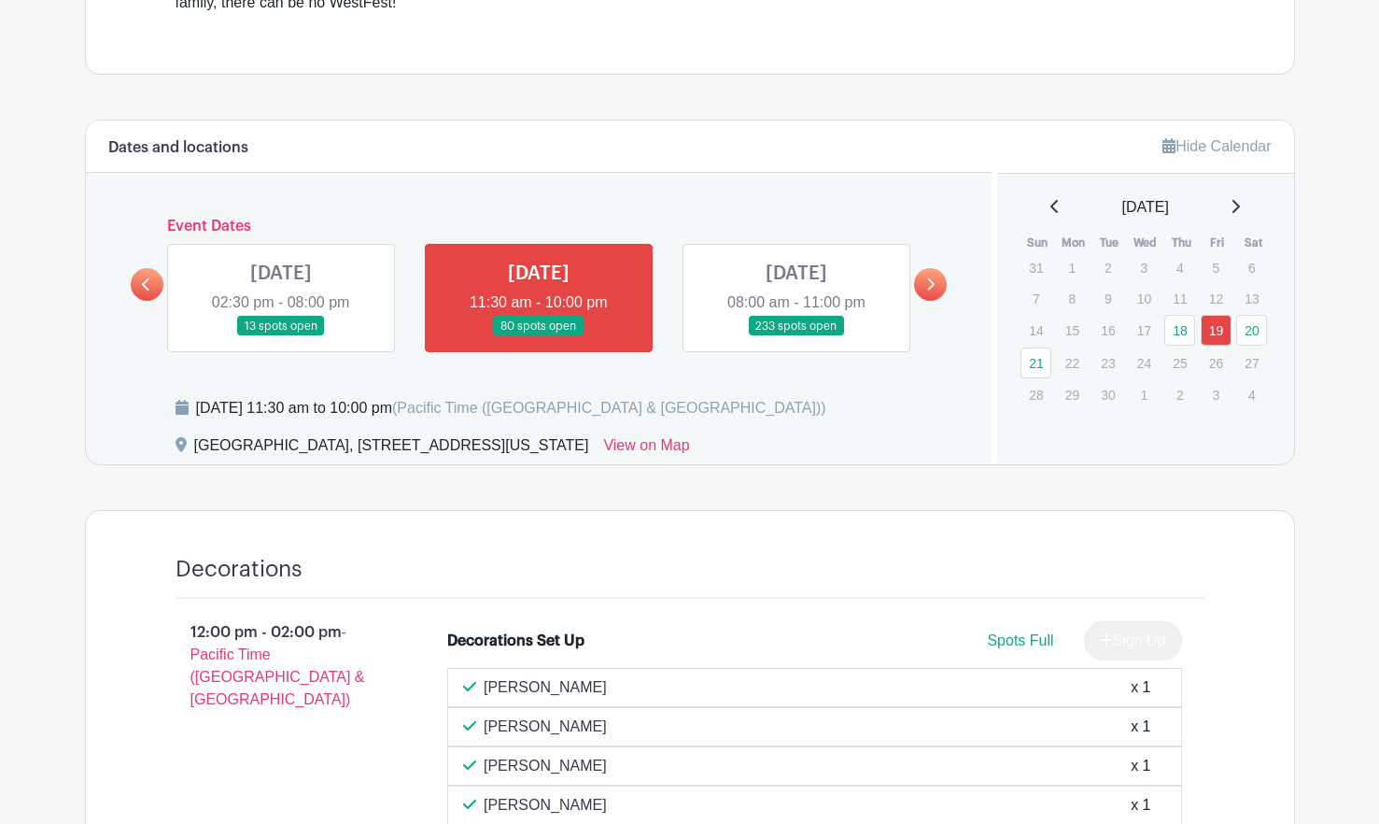
click at [797, 336] on link at bounding box center [797, 336] width 0 height 0
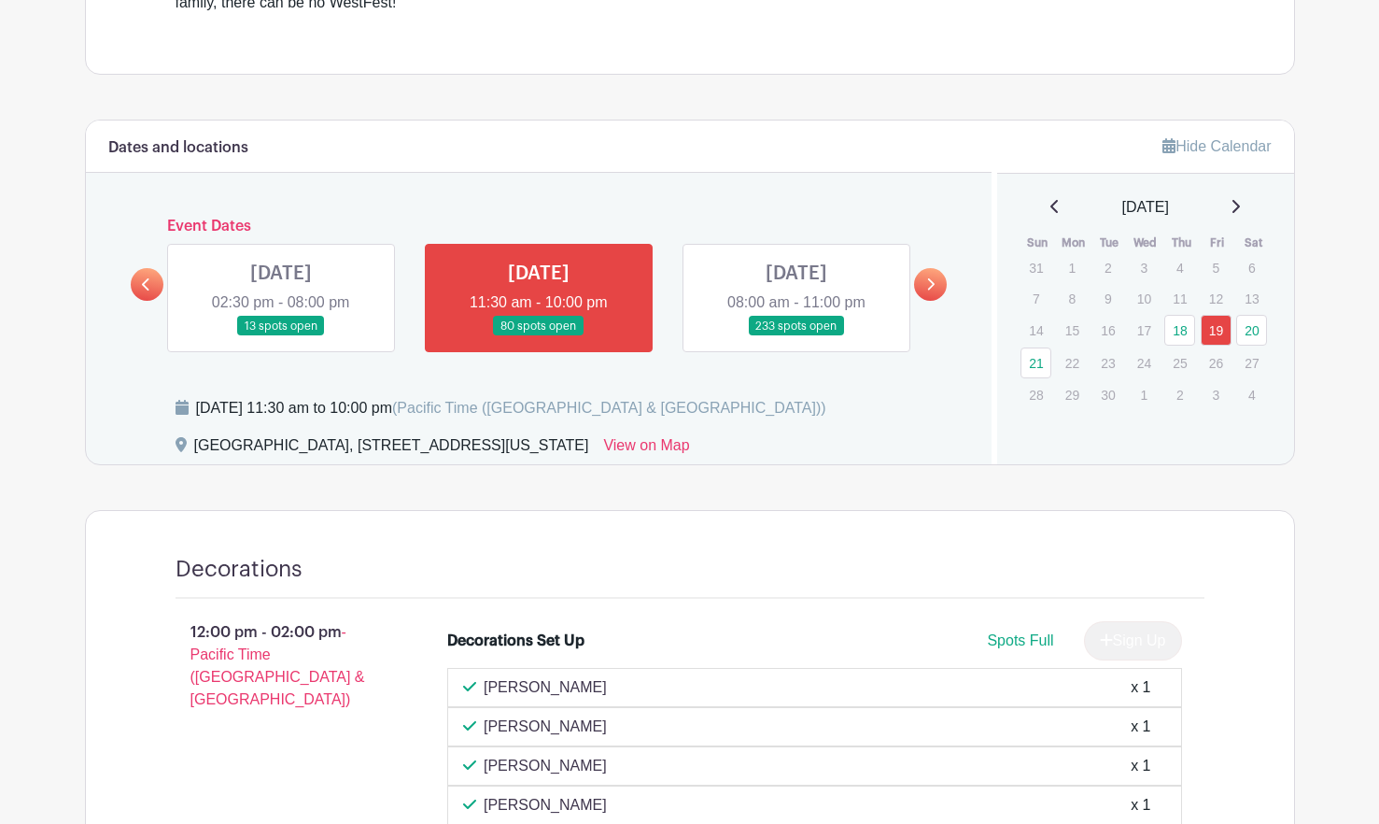
click at [797, 336] on link at bounding box center [797, 336] width 0 height 0
click at [917, 281] on link at bounding box center [930, 284] width 33 height 33
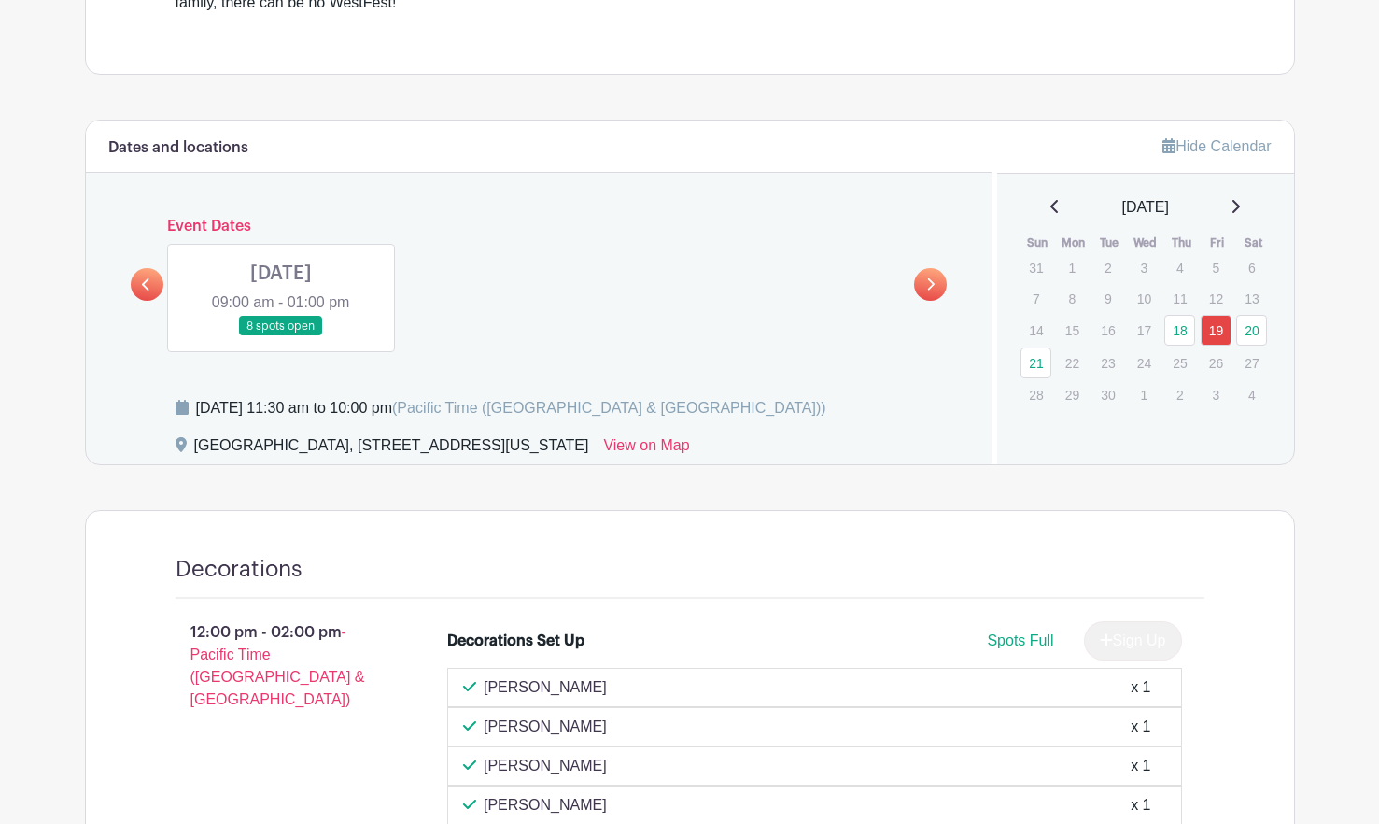
click at [156, 283] on link at bounding box center [147, 284] width 33 height 33
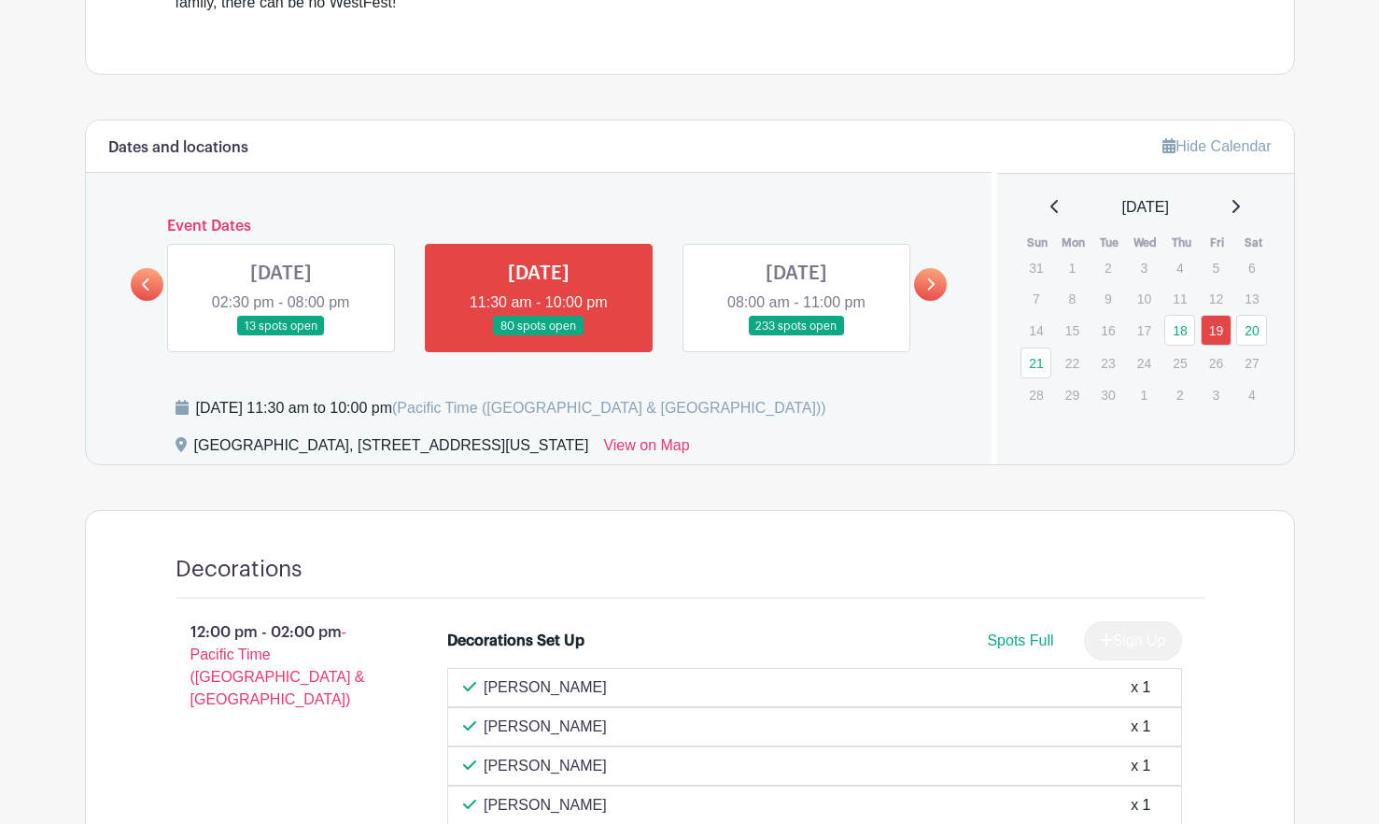
click at [797, 336] on link at bounding box center [797, 336] width 0 height 0
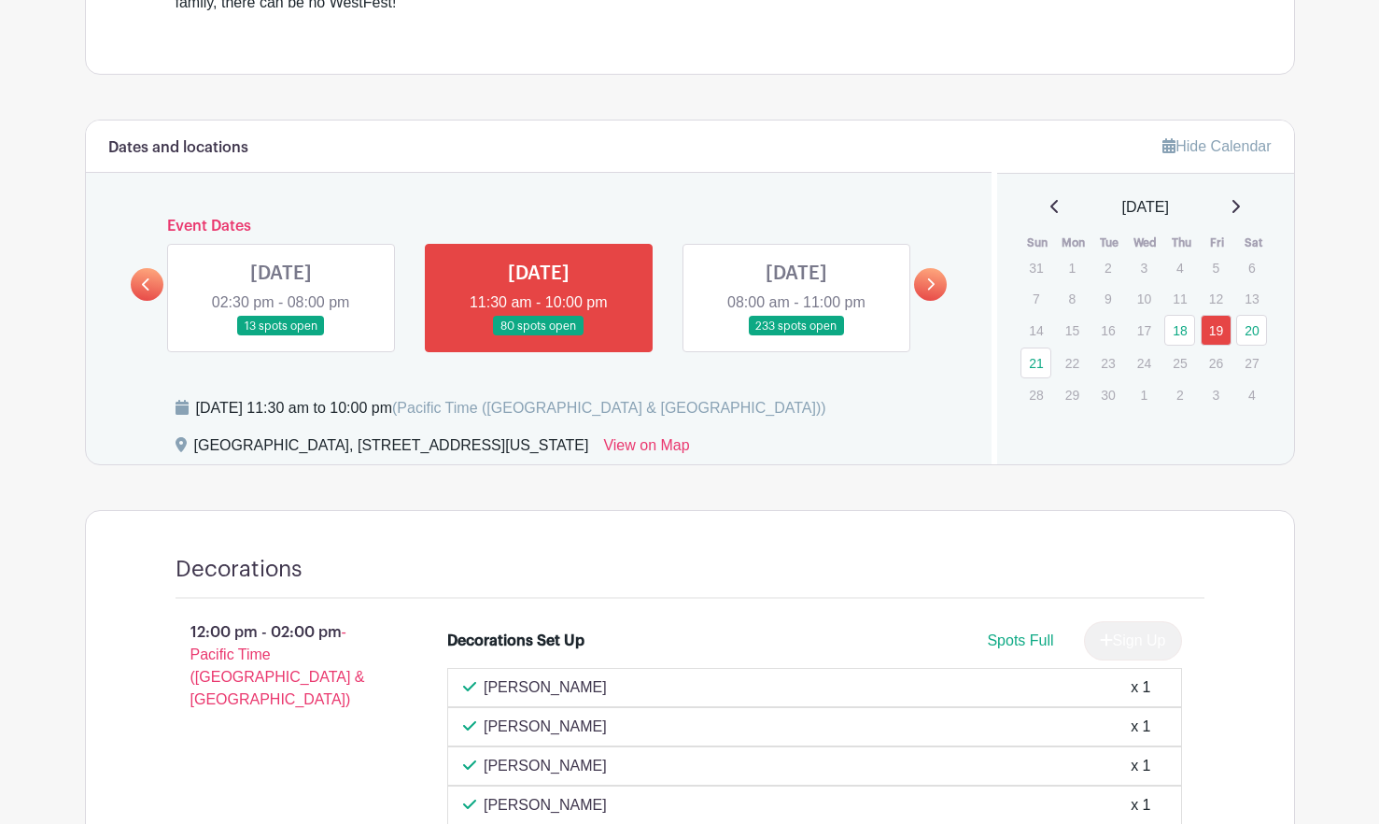
click at [797, 336] on link at bounding box center [797, 336] width 0 height 0
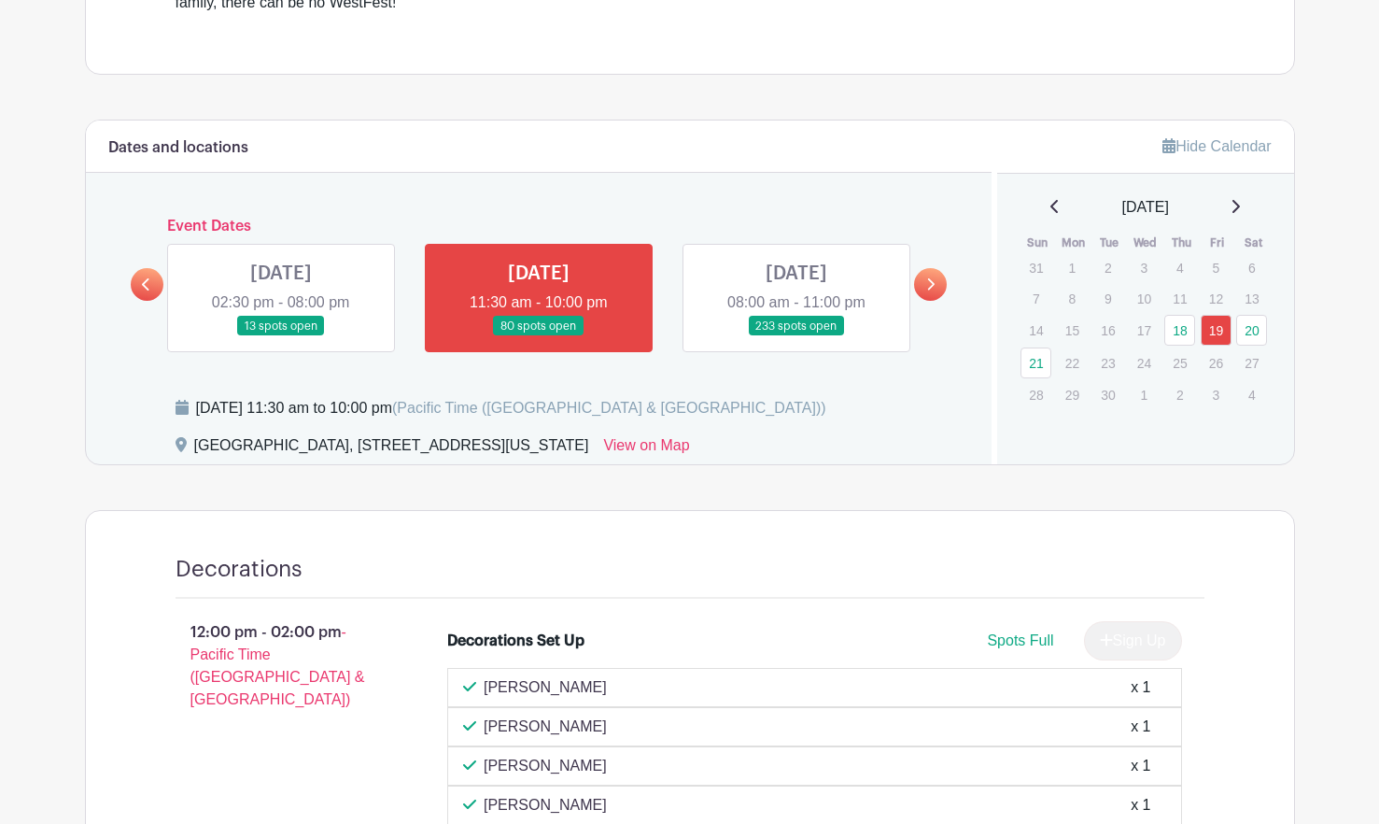
click at [797, 336] on link at bounding box center [797, 336] width 0 height 0
click at [1250, 328] on link "20" at bounding box center [1251, 330] width 31 height 31
click at [1249, 328] on link "20" at bounding box center [1251, 330] width 31 height 31
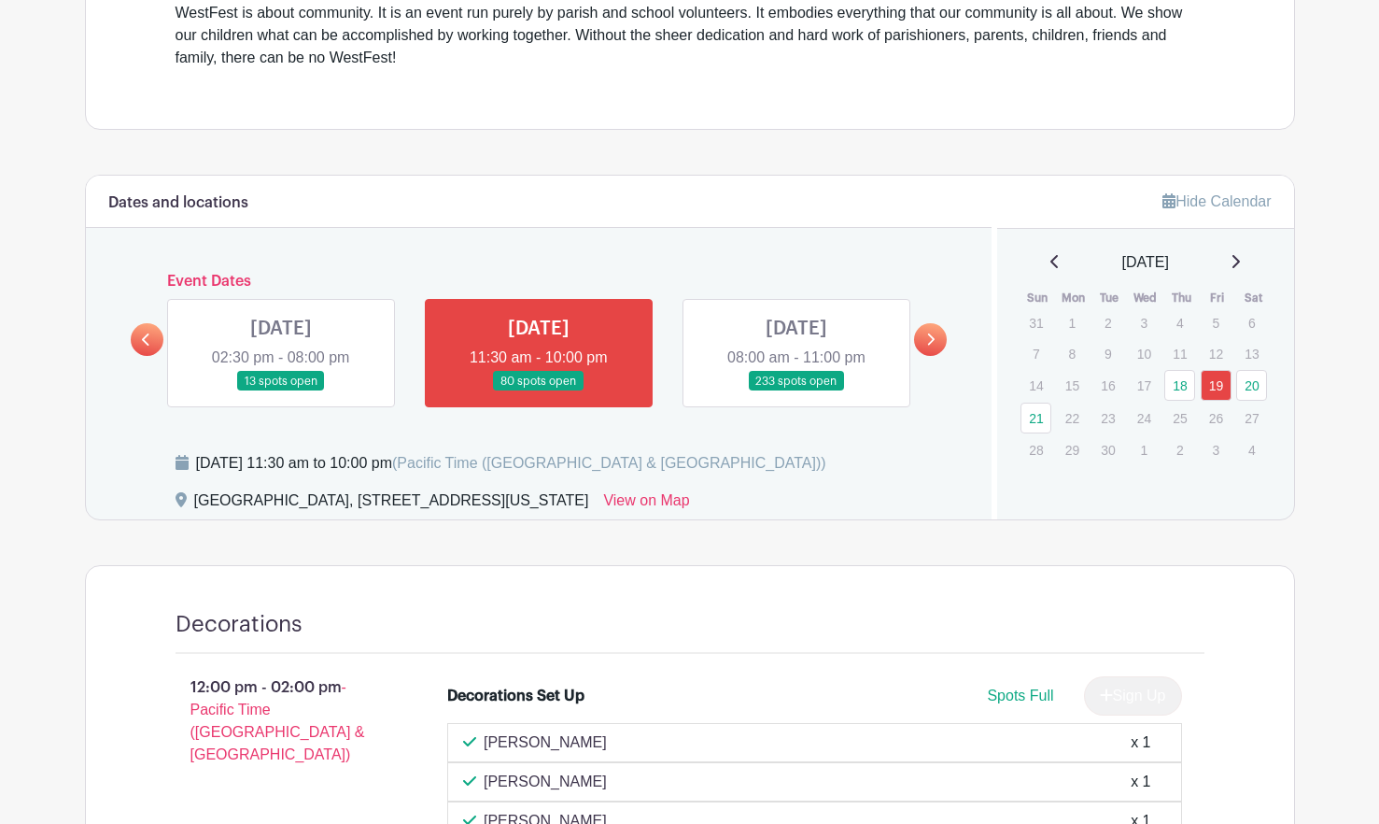
scroll to position [759, 0]
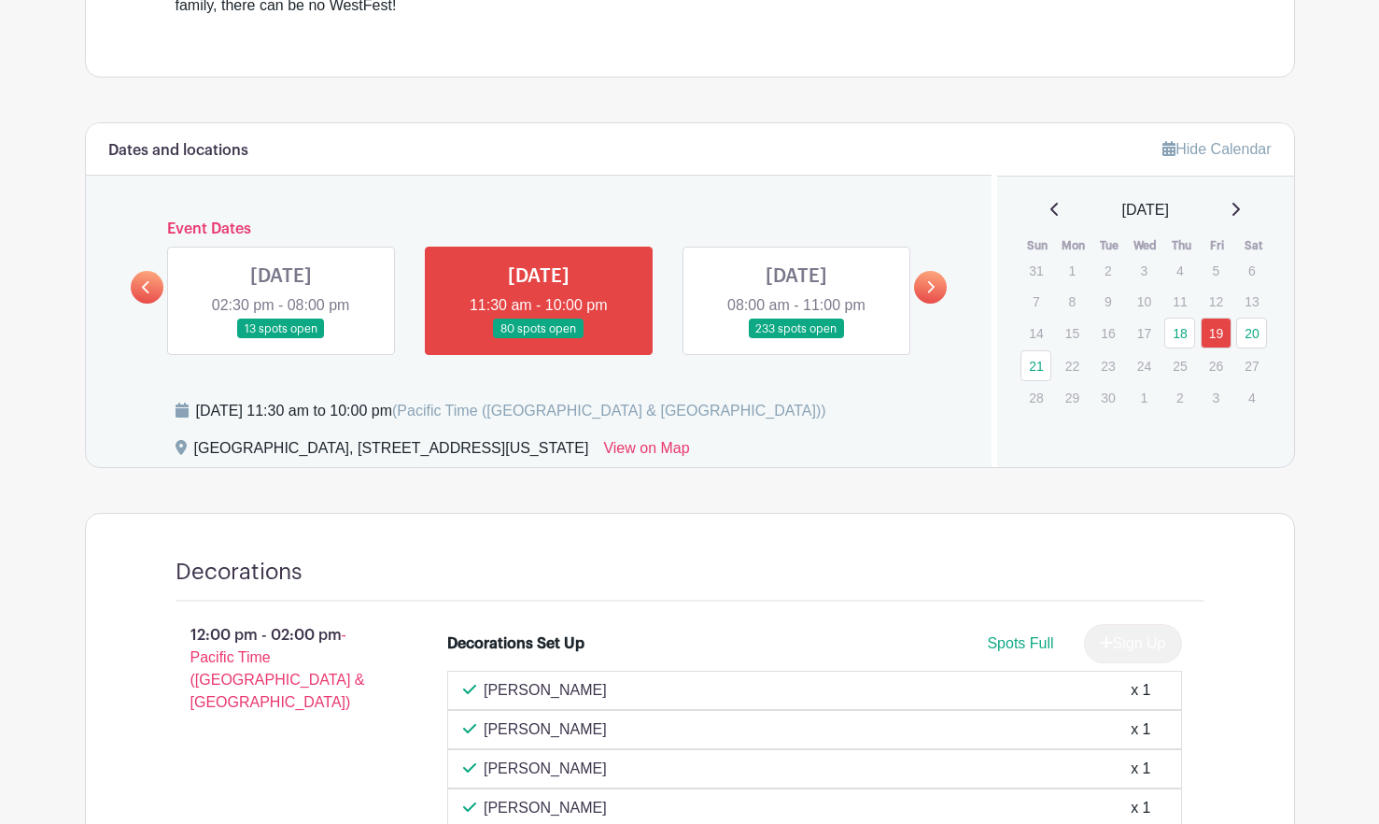
click at [797, 339] on link at bounding box center [797, 339] width 0 height 0
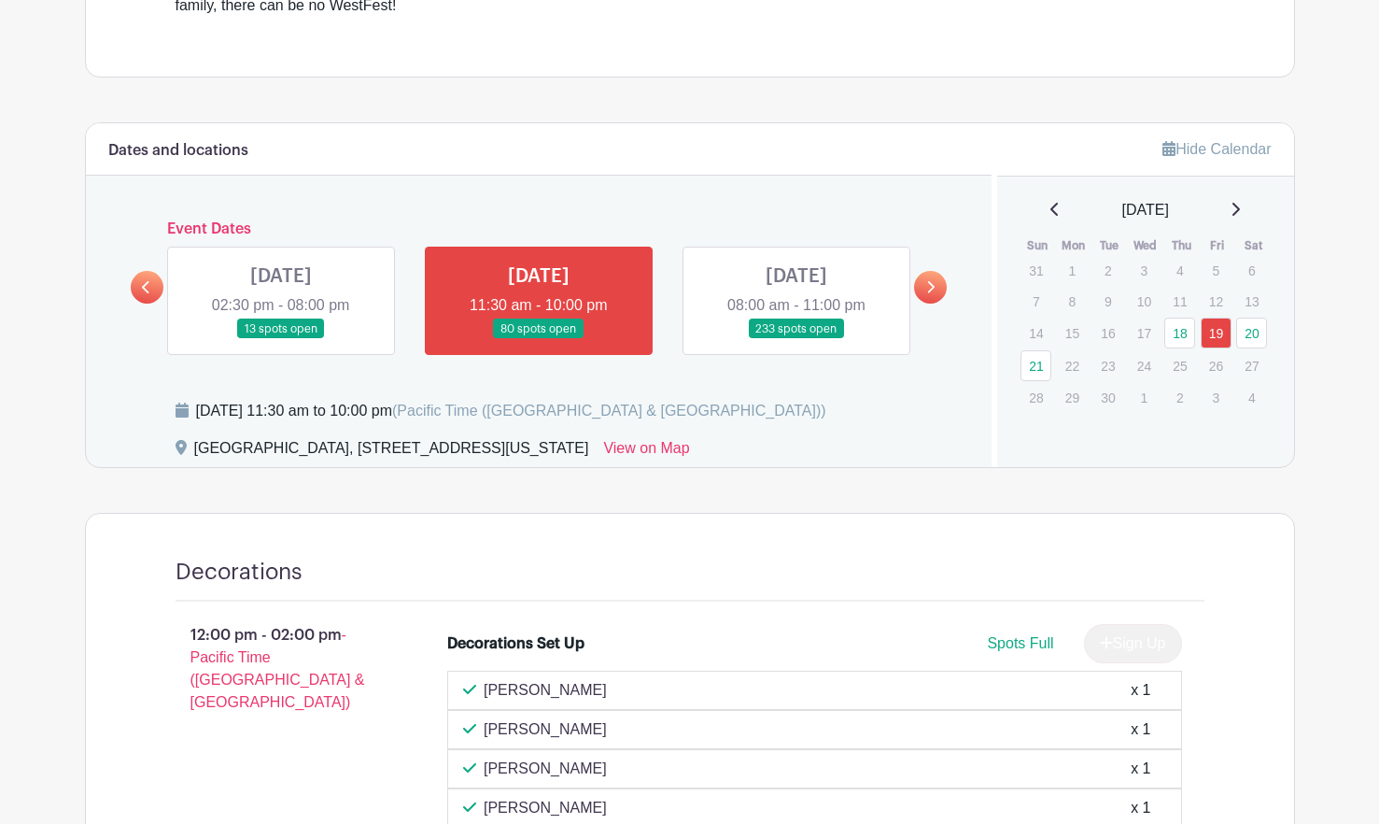
click at [797, 339] on link at bounding box center [797, 339] width 0 height 0
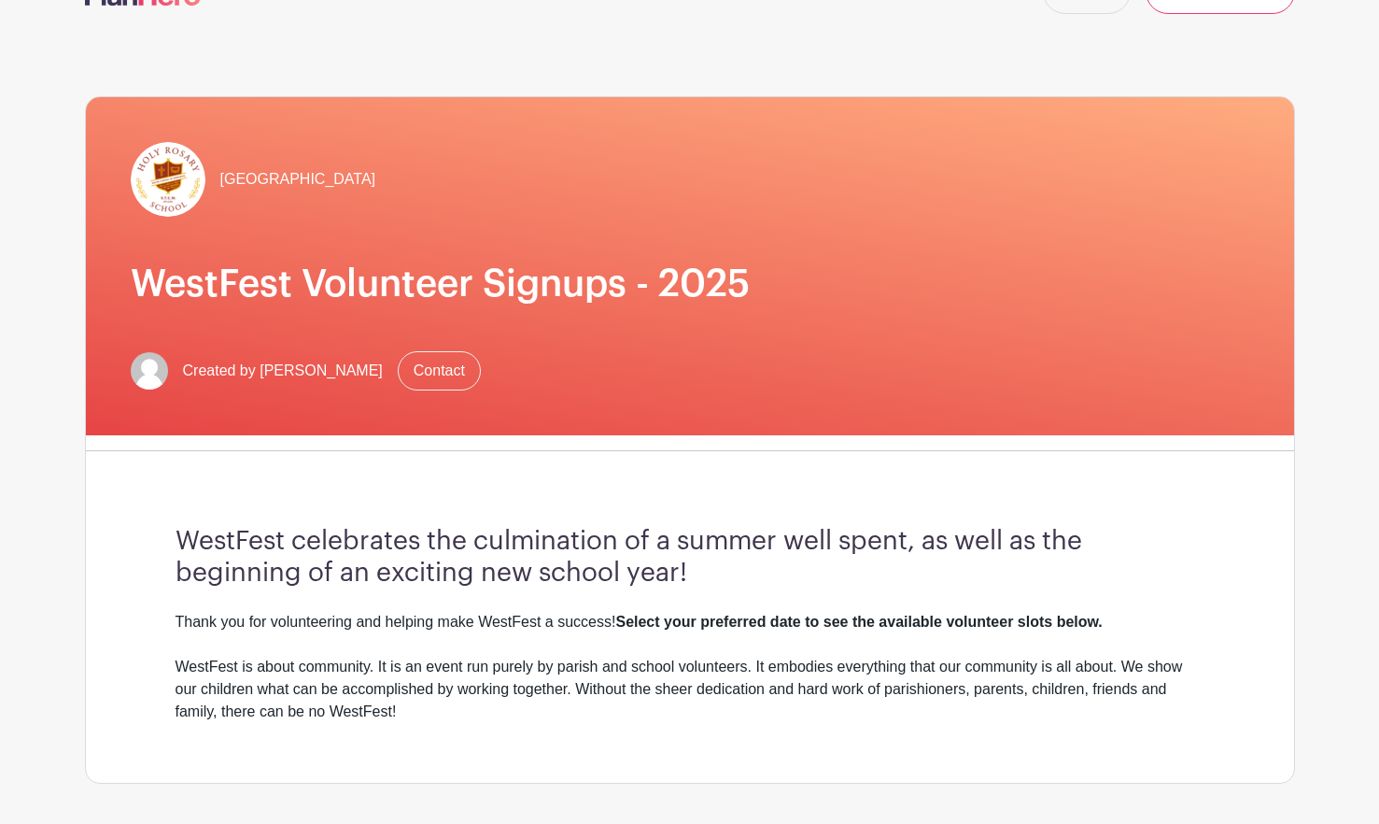
scroll to position [0, 0]
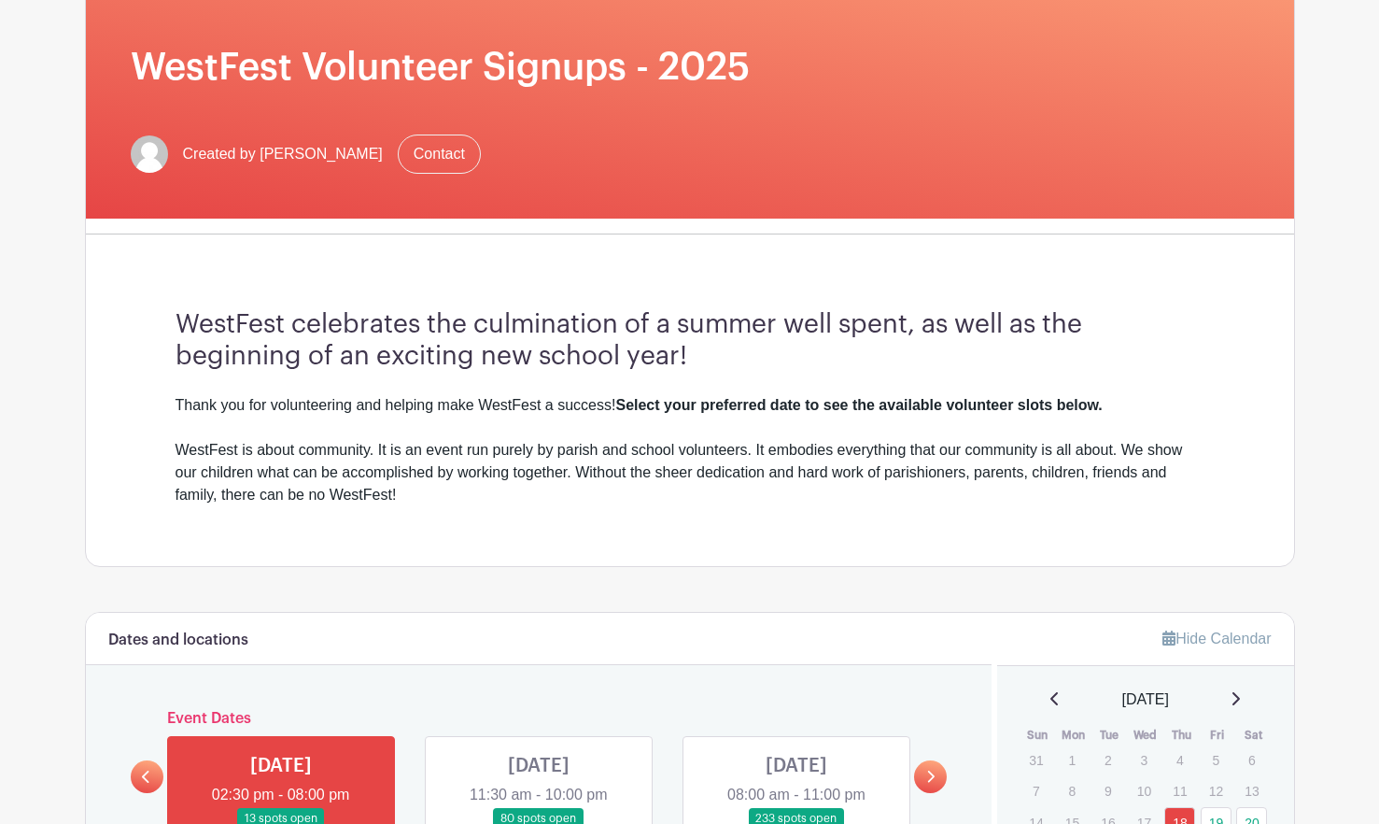
scroll to position [560, 0]
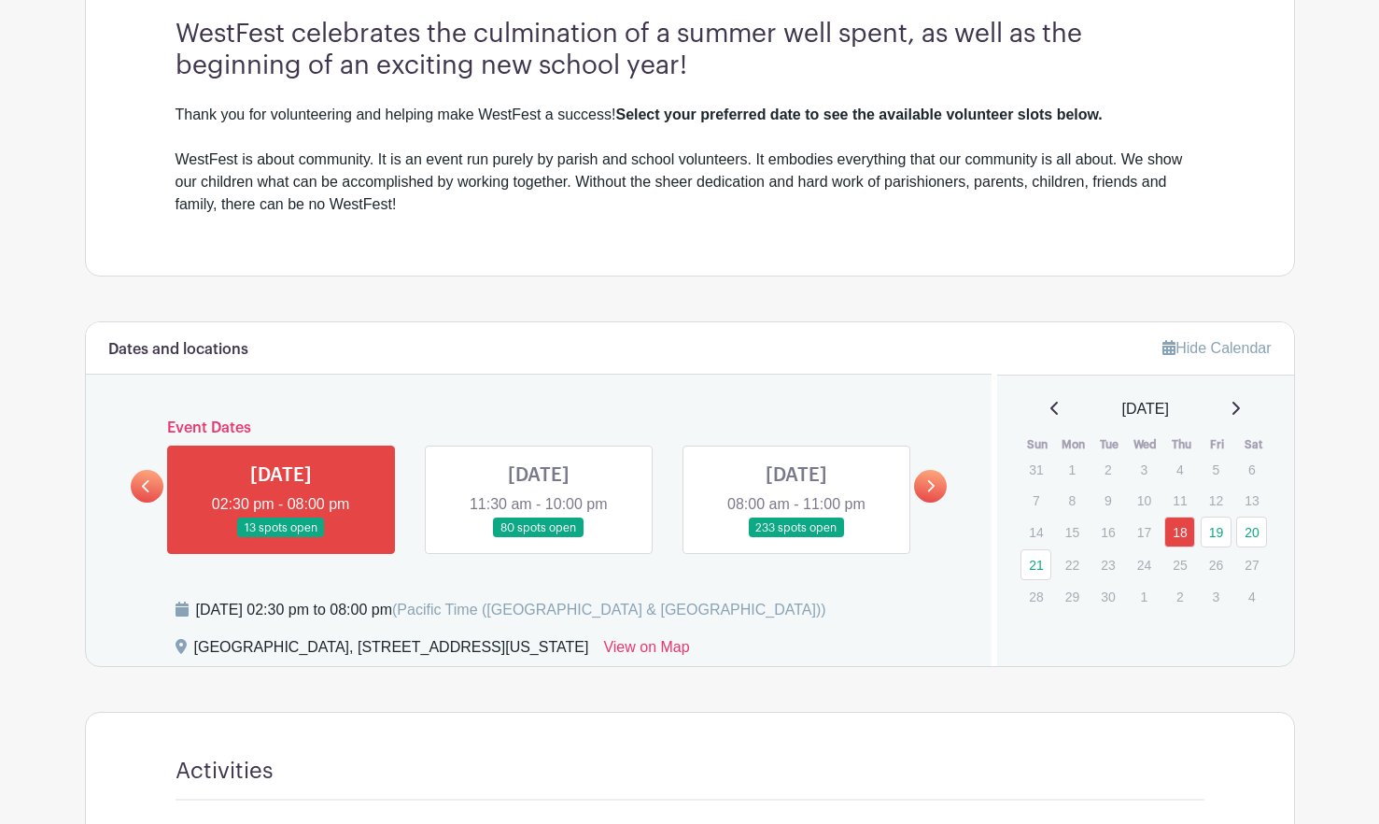
click at [797, 538] on link at bounding box center [797, 538] width 0 height 0
click at [539, 538] on link at bounding box center [539, 538] width 0 height 0
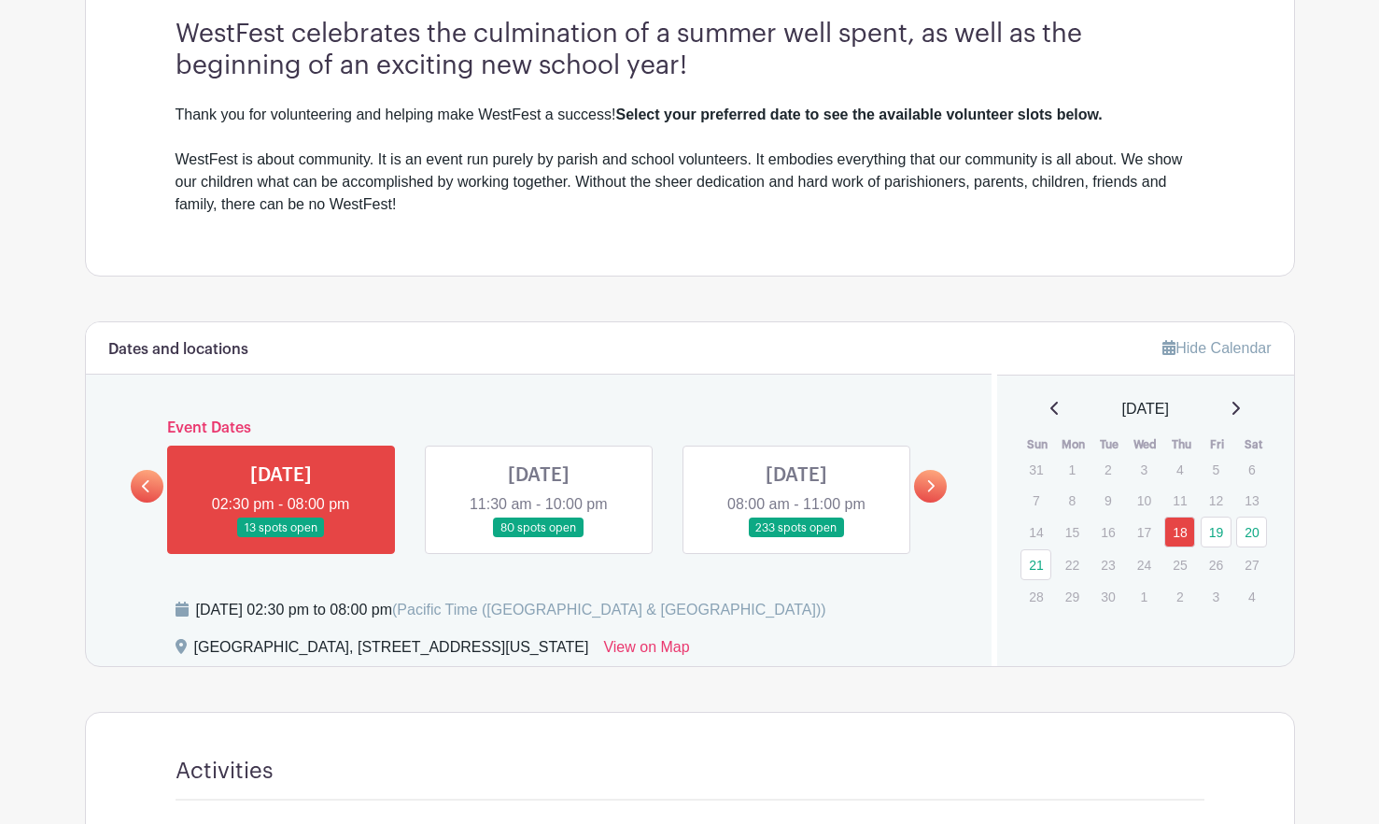
click at [797, 538] on link at bounding box center [797, 538] width 0 height 0
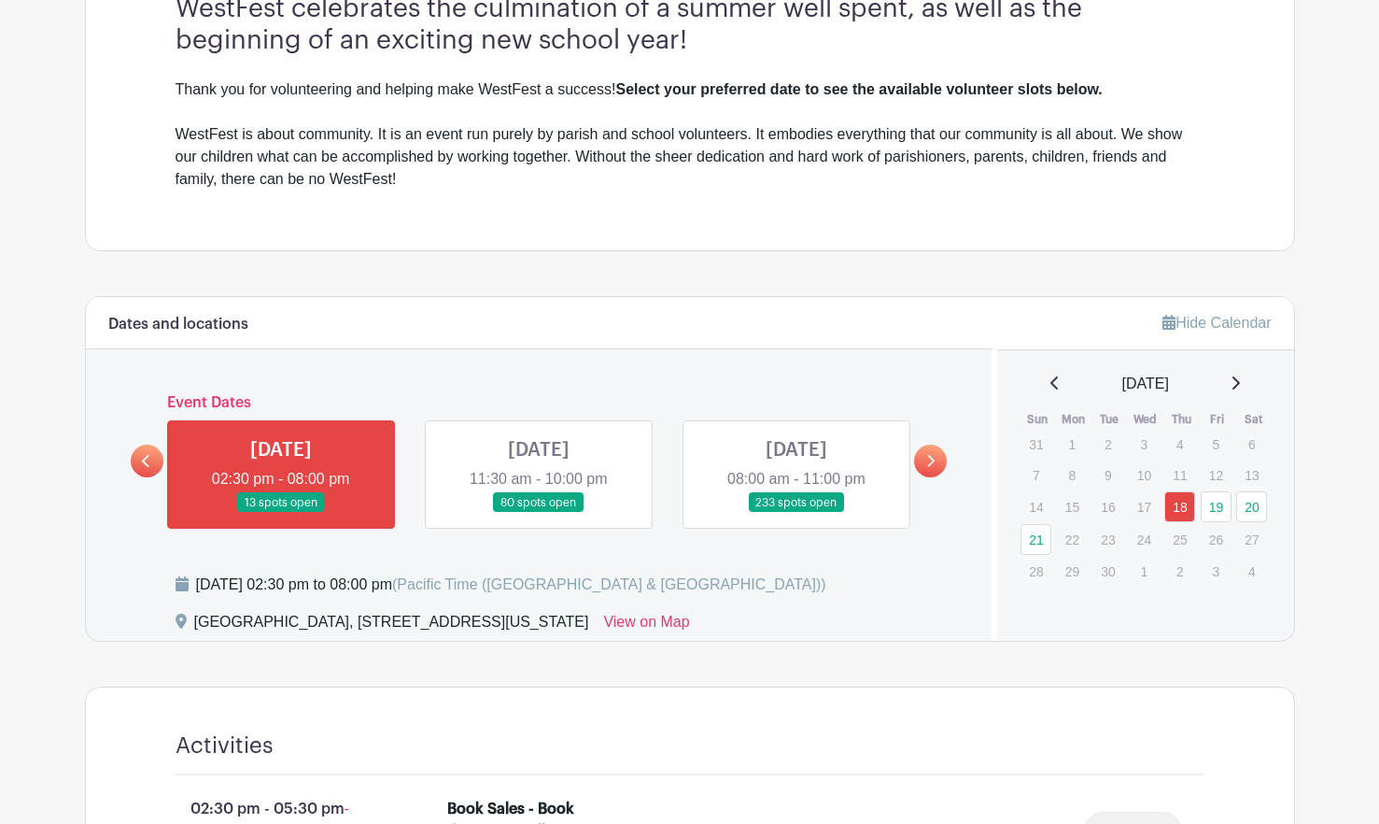
scroll to position [841, 0]
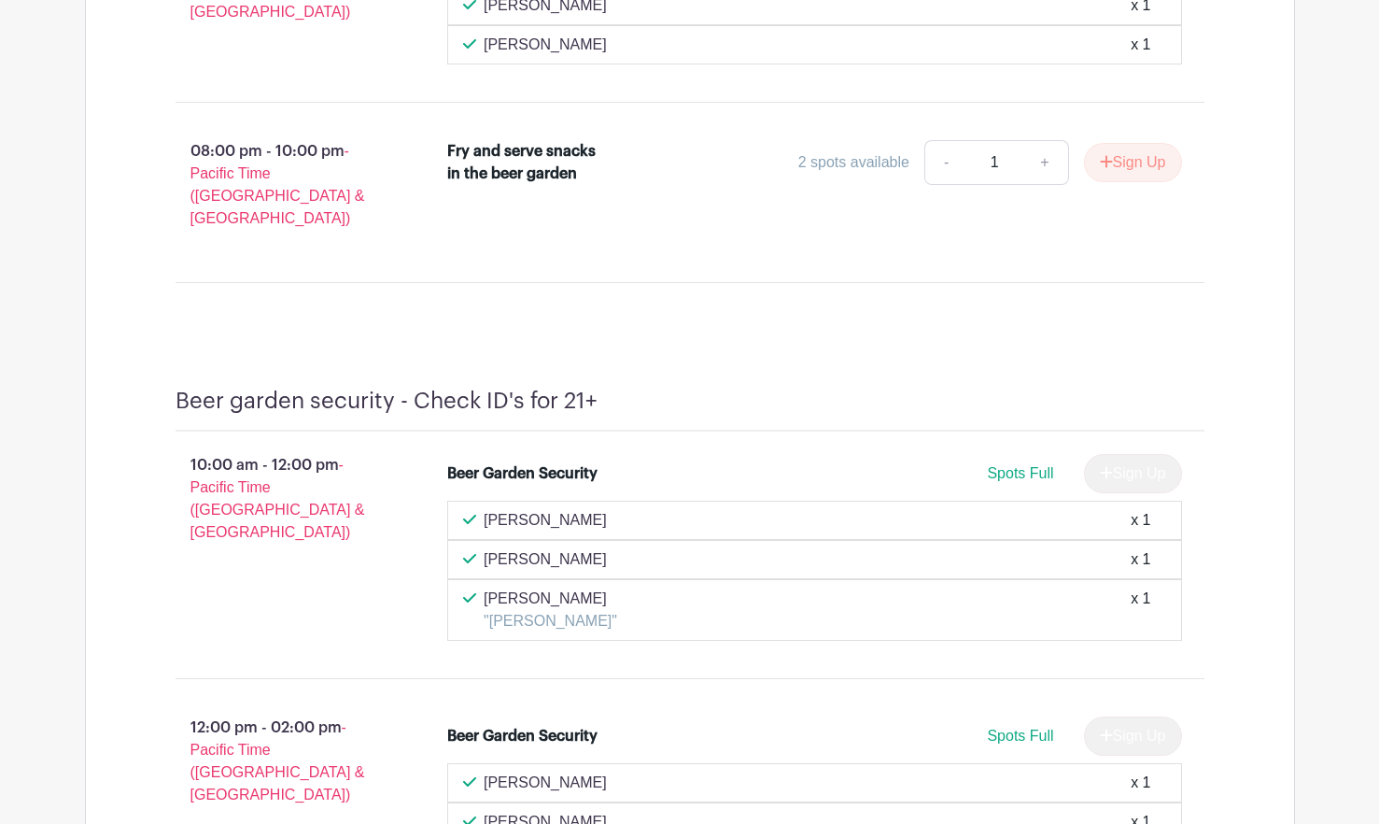
scroll to position [25157, 0]
